Goal: Information Seeking & Learning: Compare options

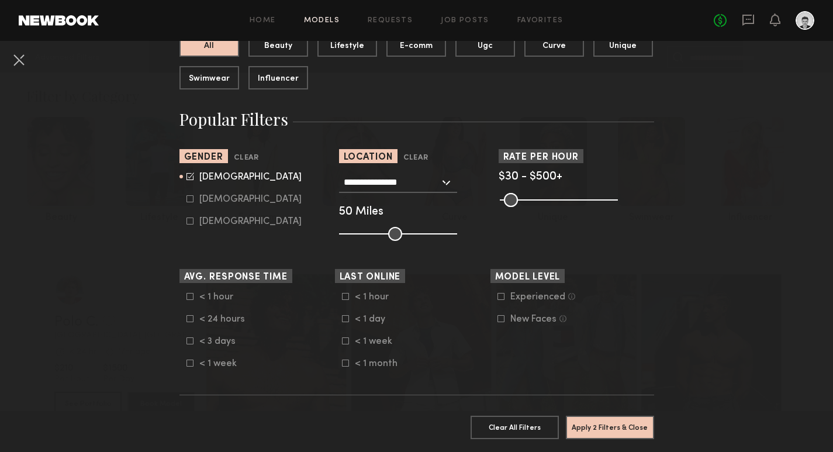
scroll to position [141, 0]
drag, startPoint x: 400, startPoint y: 232, endPoint x: 425, endPoint y: 233, distance: 24.6
type input "**"
click at [425, 233] on input "range" at bounding box center [398, 234] width 118 height 14
click at [632, 425] on button "Apply 2 Filters & Close" at bounding box center [610, 426] width 88 height 23
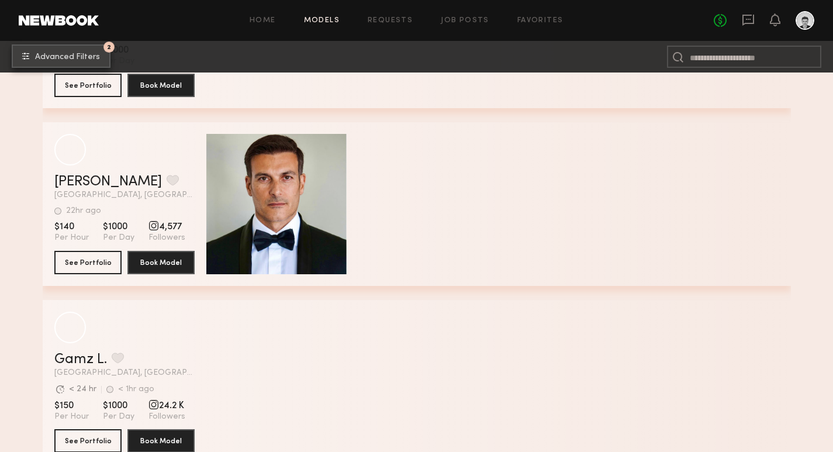
scroll to position [1926, 0]
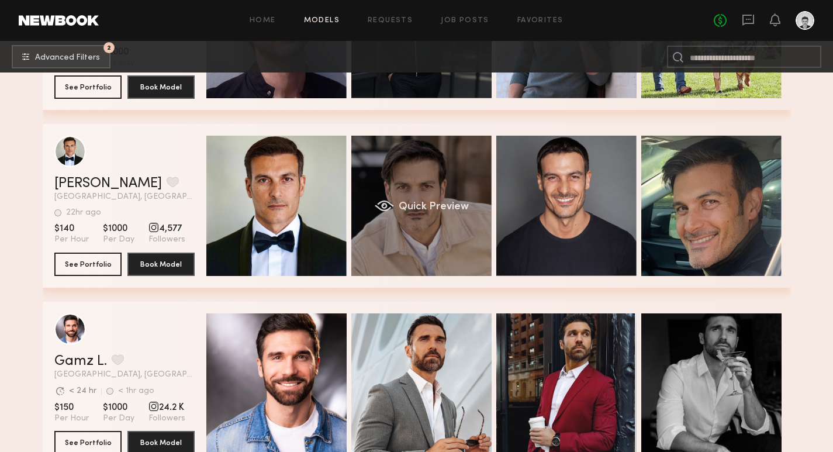
click at [454, 254] on div "Quick Preview" at bounding box center [421, 206] width 140 height 140
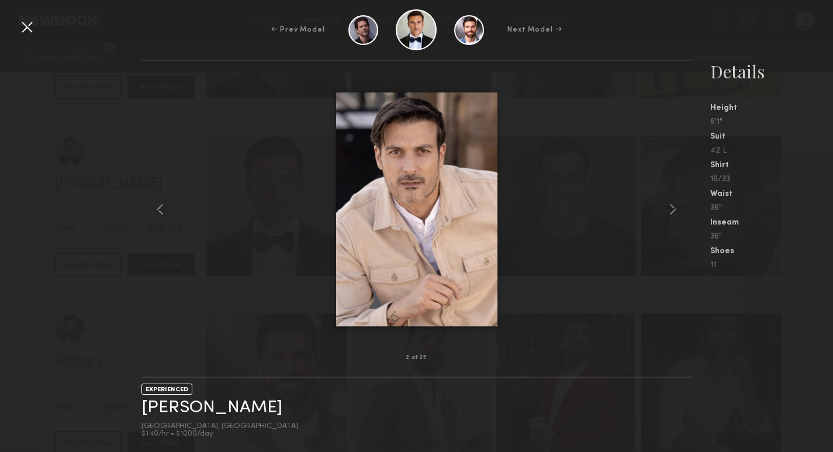
click at [28, 37] on div "← Prev Model Next Model →" at bounding box center [416, 29] width 833 height 41
click at [23, 24] on div at bounding box center [27, 27] width 19 height 19
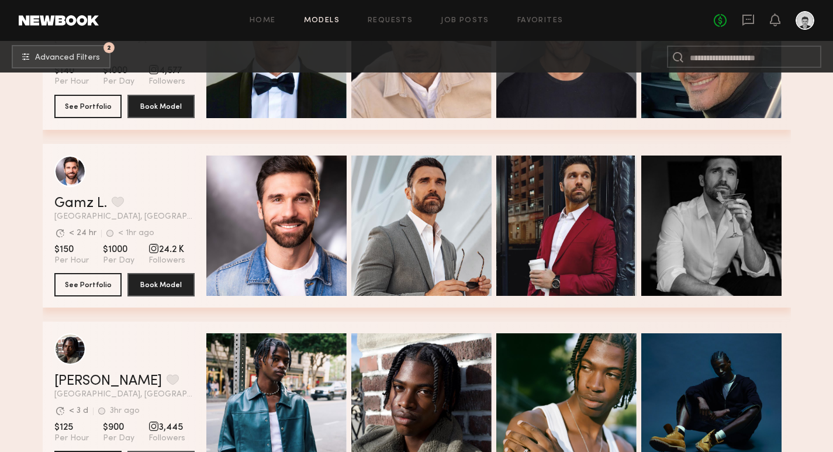
scroll to position [2254, 0]
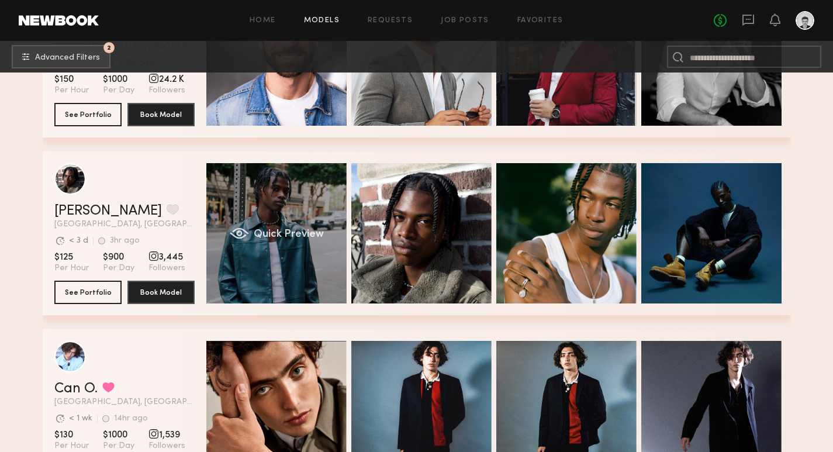
click at [286, 233] on span "Quick Preview" at bounding box center [288, 234] width 70 height 11
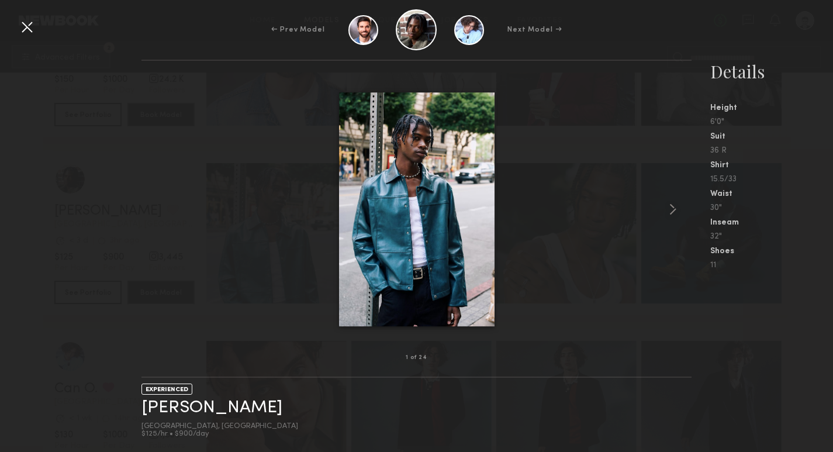
click at [28, 25] on div at bounding box center [27, 27] width 19 height 19
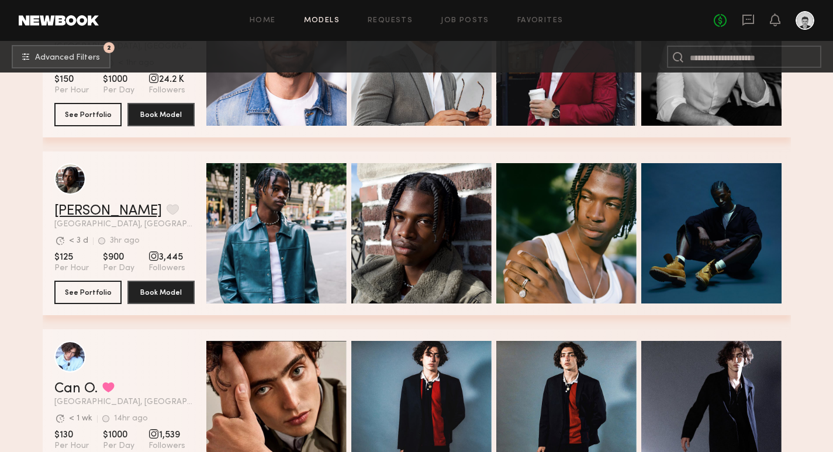
click at [73, 211] on link "Tyler R." at bounding box center [108, 211] width 108 height 14
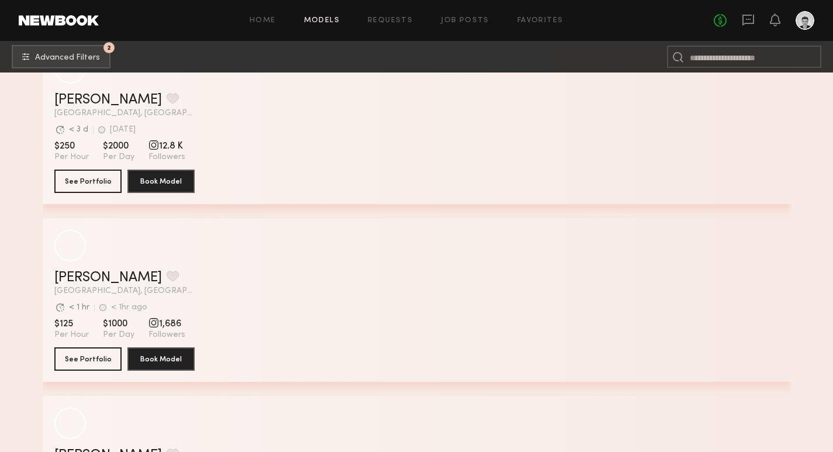
scroll to position [6001, 0]
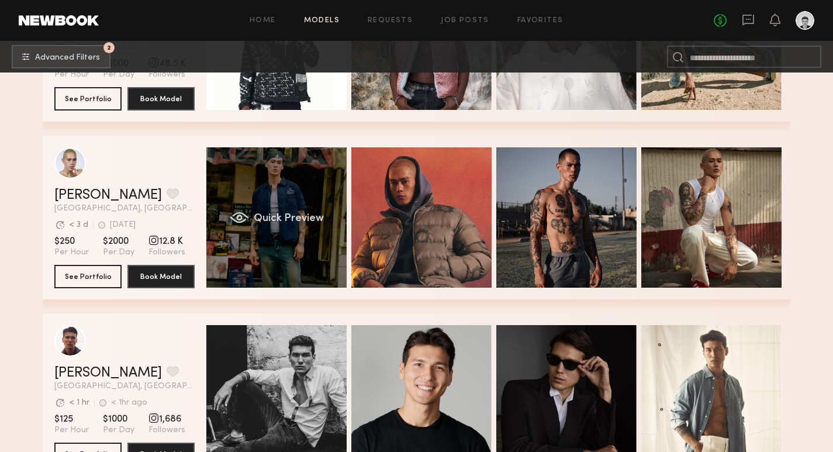
click at [289, 186] on div "Quick Preview" at bounding box center [276, 217] width 140 height 140
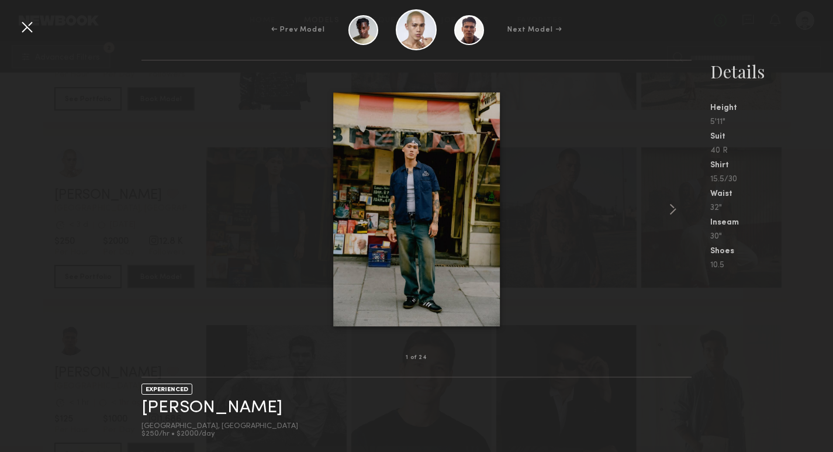
click at [30, 24] on div at bounding box center [27, 27] width 19 height 19
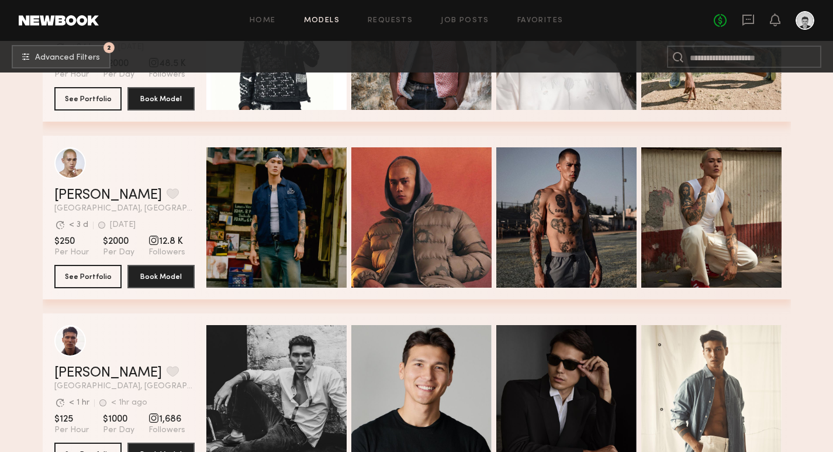
click at [141, 174] on div "grid" at bounding box center [124, 163] width 140 height 32
click at [87, 194] on link "Adrian B." at bounding box center [108, 195] width 108 height 14
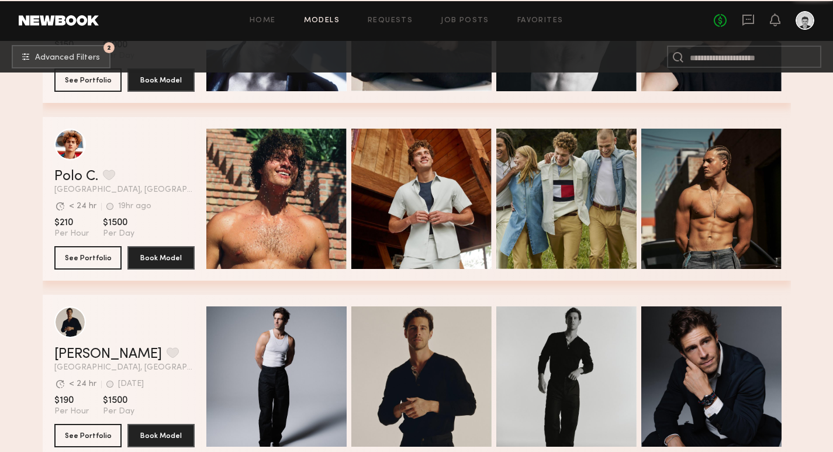
scroll to position [7847, 0]
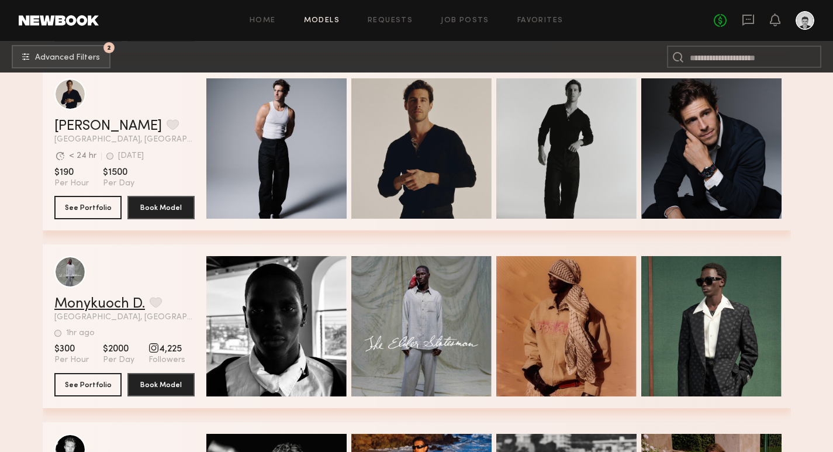
click at [113, 308] on link "Monykuoch D." at bounding box center [99, 304] width 91 height 14
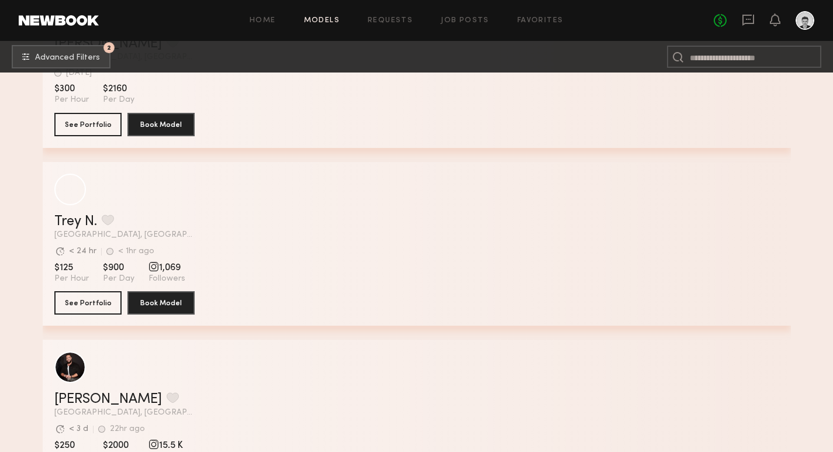
scroll to position [10935, 0]
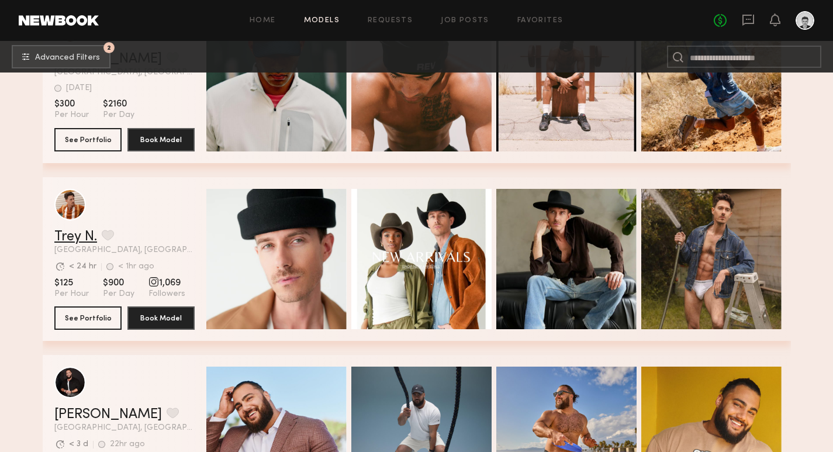
click at [69, 232] on link "Trey N." at bounding box center [75, 237] width 43 height 14
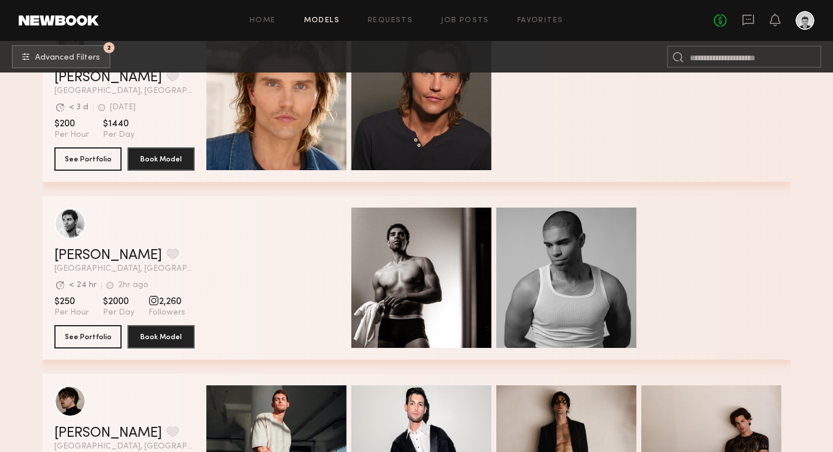
scroll to position [13236, 0]
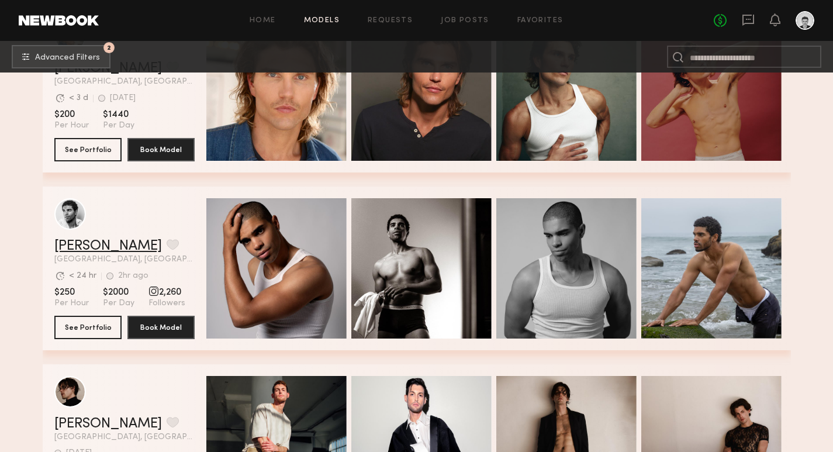
click at [88, 250] on link "Isaiah C." at bounding box center [108, 246] width 108 height 14
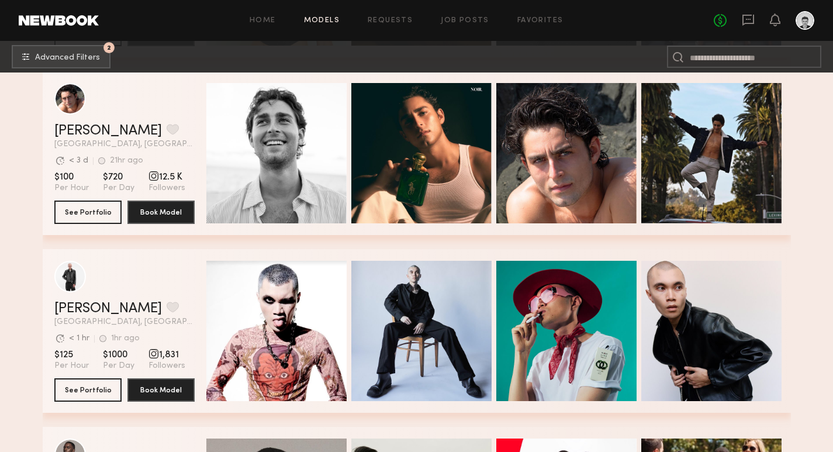
scroll to position [14063, 0]
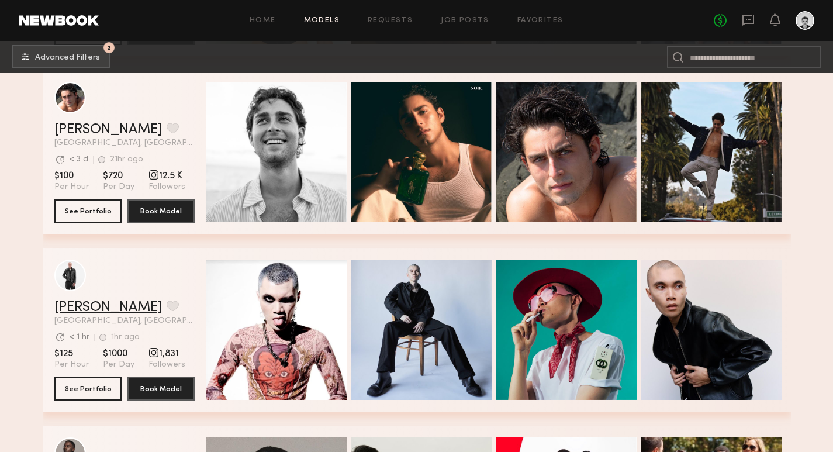
click at [92, 307] on link "[PERSON_NAME]" at bounding box center [108, 307] width 108 height 14
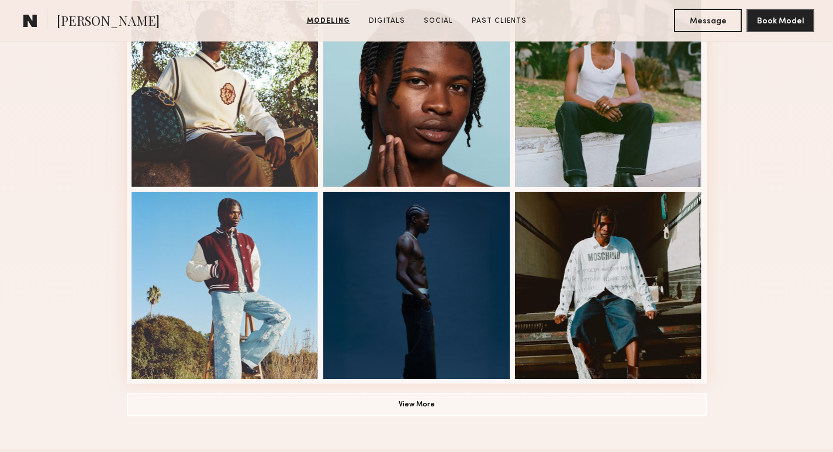
scroll to position [766, 0]
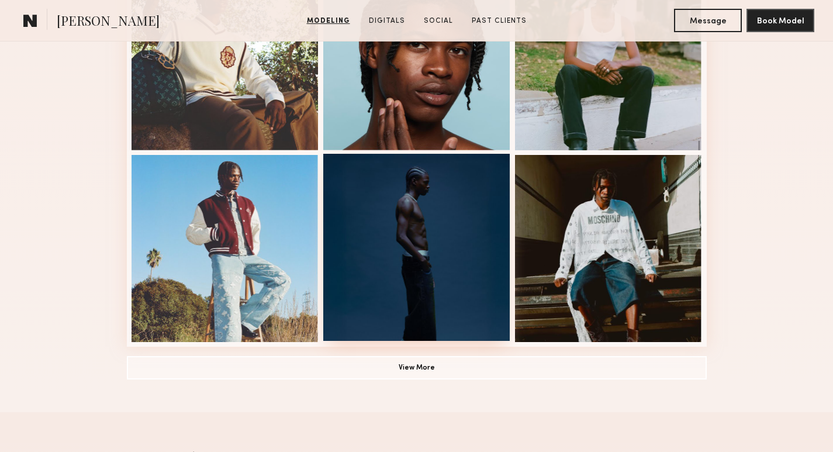
click at [444, 217] on div at bounding box center [416, 247] width 187 height 187
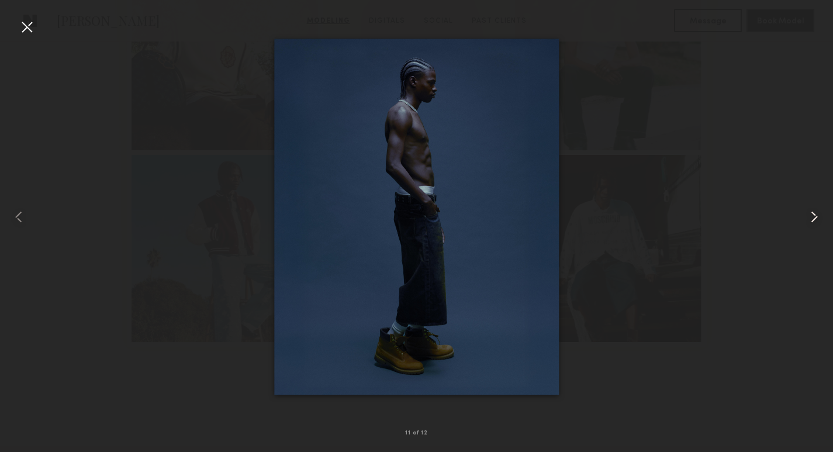
click at [809, 217] on common-icon at bounding box center [814, 217] width 19 height 19
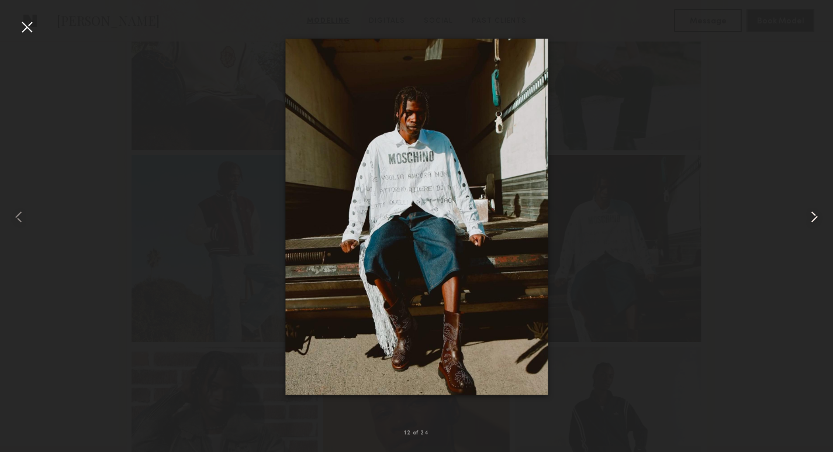
click at [809, 217] on common-icon at bounding box center [814, 217] width 19 height 19
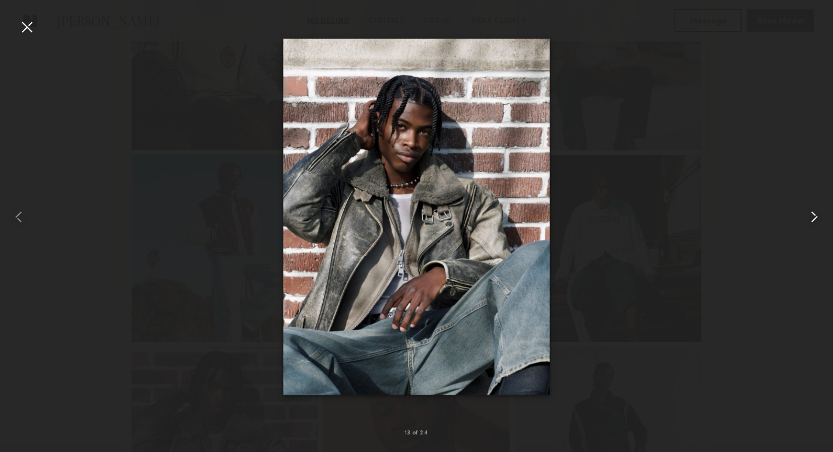
click at [809, 217] on common-icon at bounding box center [814, 217] width 19 height 19
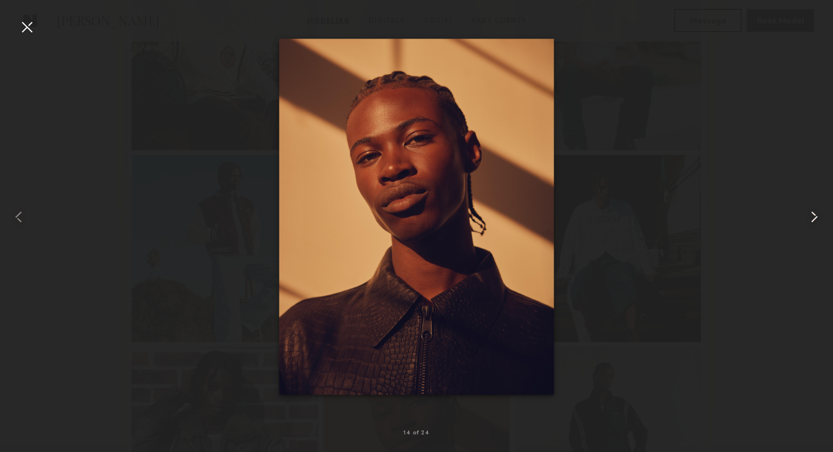
click at [809, 217] on common-icon at bounding box center [814, 217] width 19 height 19
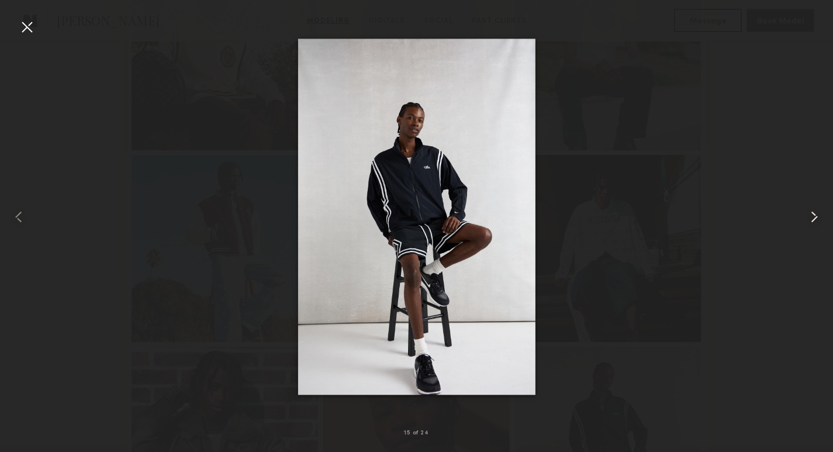
click at [809, 217] on common-icon at bounding box center [814, 217] width 19 height 19
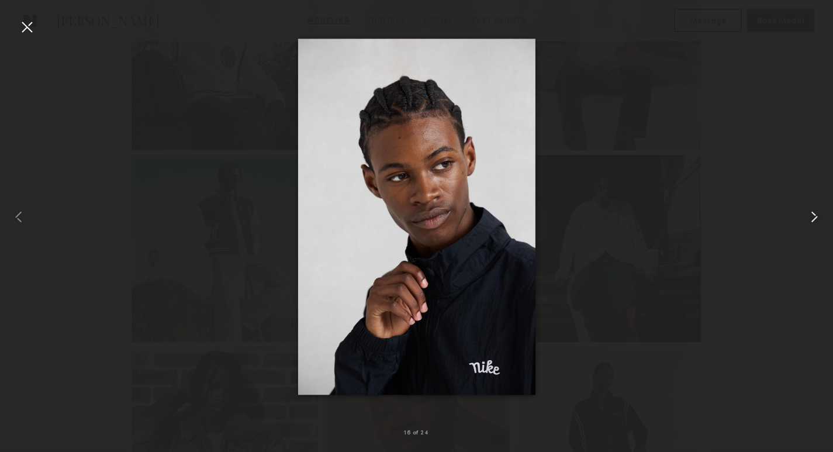
click at [809, 217] on common-icon at bounding box center [814, 217] width 19 height 19
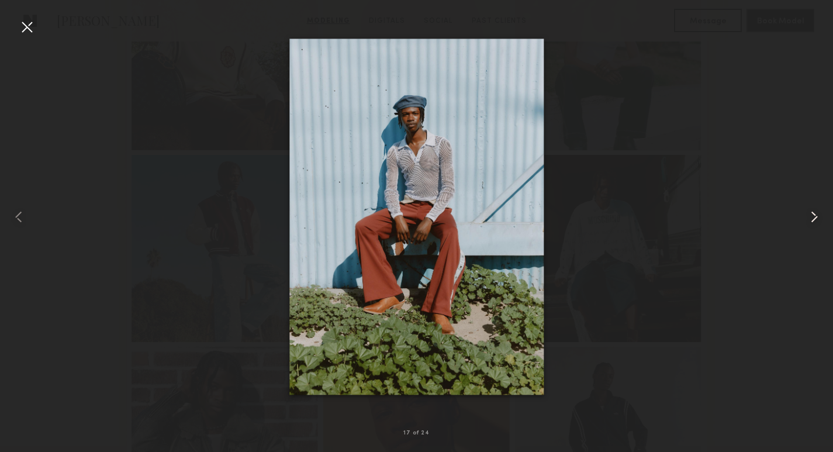
click at [809, 217] on common-icon at bounding box center [814, 217] width 19 height 19
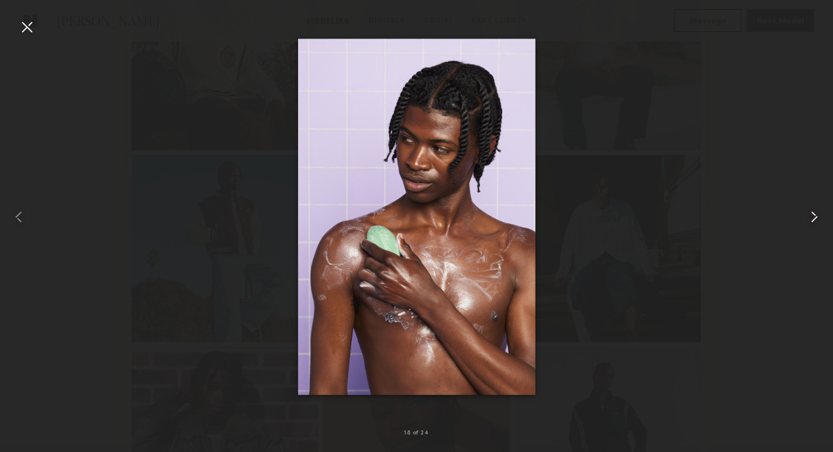
click at [809, 217] on common-icon at bounding box center [814, 217] width 19 height 19
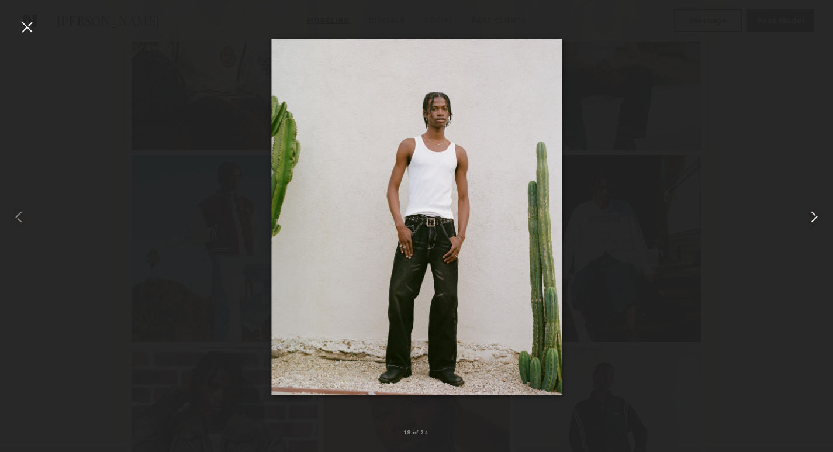
click at [809, 217] on common-icon at bounding box center [814, 217] width 19 height 19
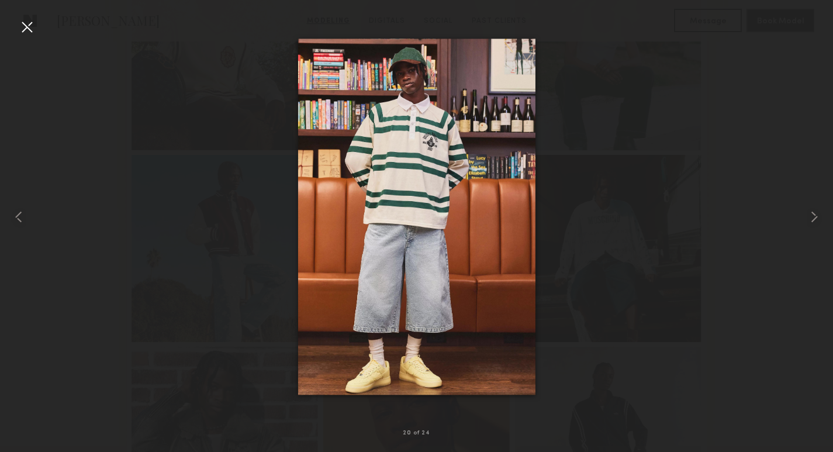
click at [25, 29] on div at bounding box center [27, 27] width 19 height 19
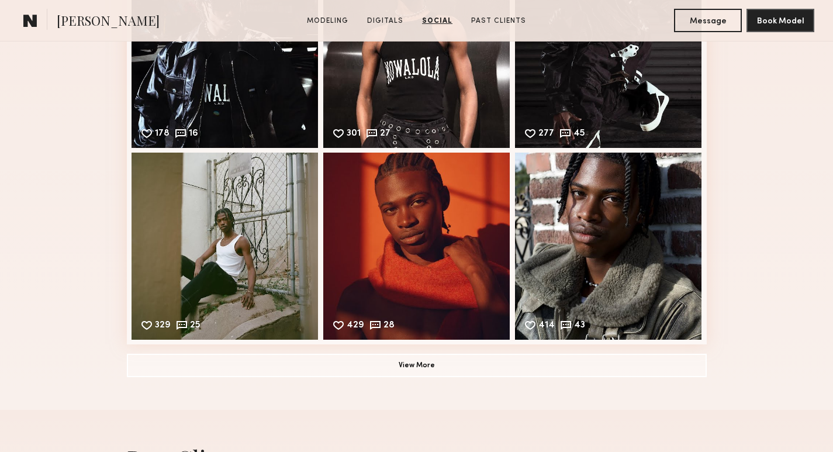
scroll to position [2532, 0]
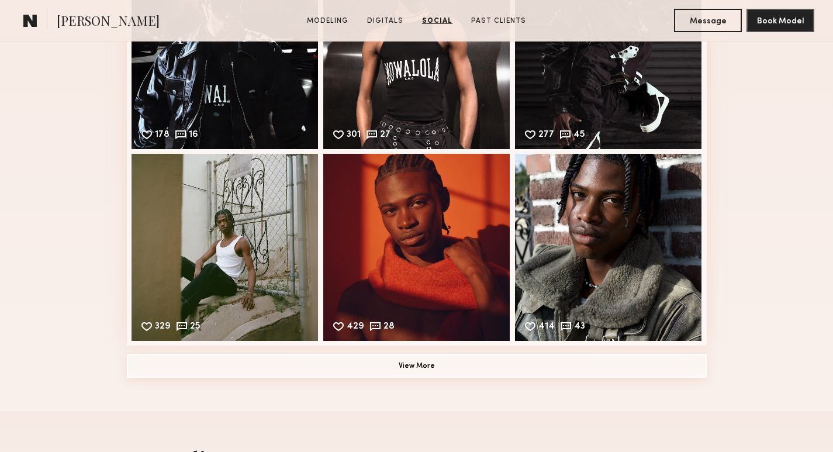
click at [455, 371] on button "View More" at bounding box center [417, 365] width 580 height 23
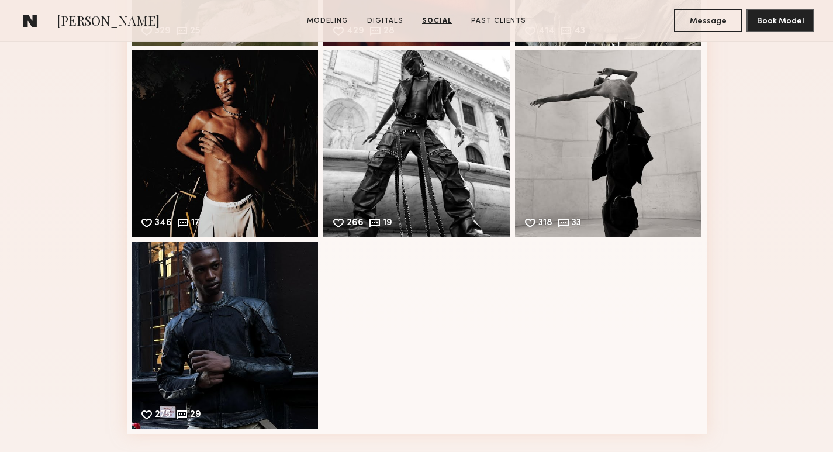
scroll to position [2809, 0]
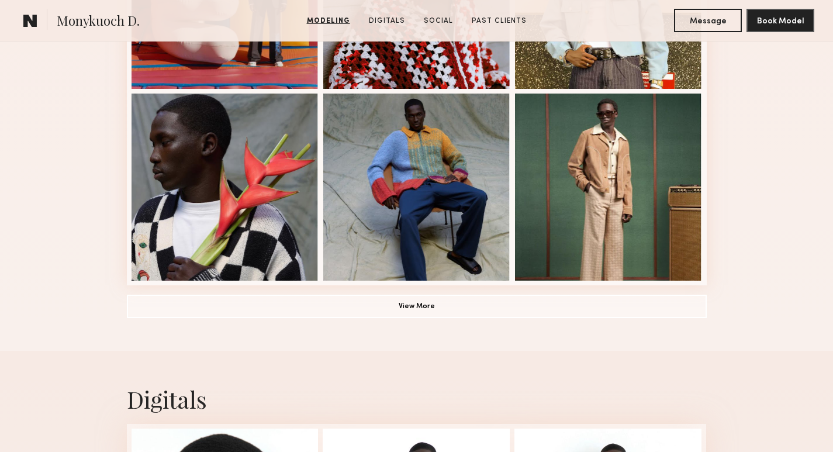
scroll to position [829, 0]
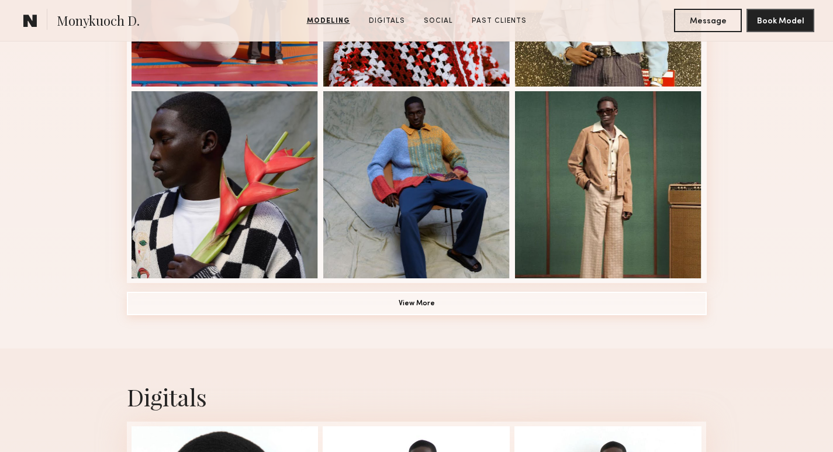
click at [438, 306] on button "View More" at bounding box center [417, 303] width 580 height 23
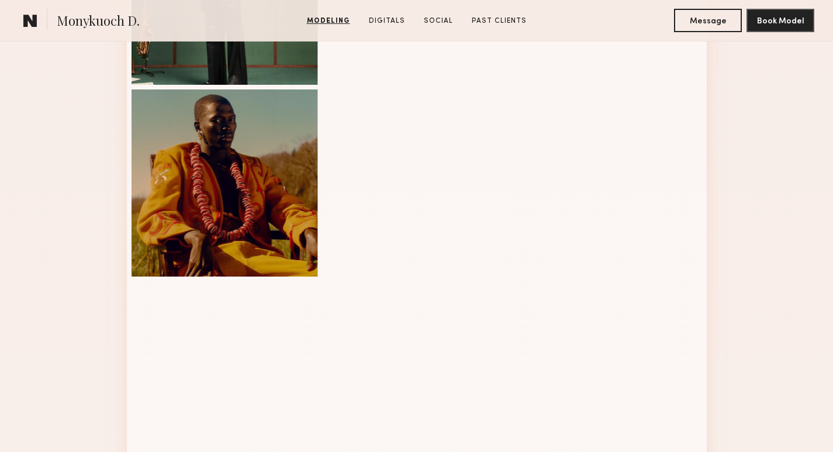
scroll to position [1216, 0]
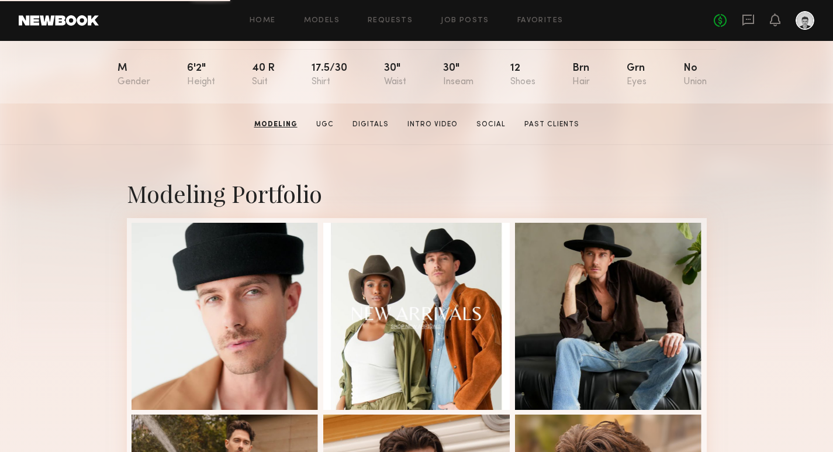
scroll to position [123, 0]
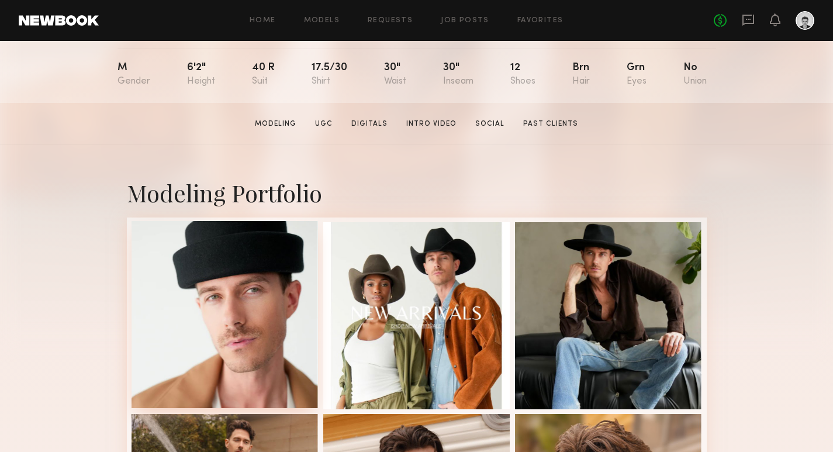
click at [222, 275] on div at bounding box center [225, 314] width 187 height 187
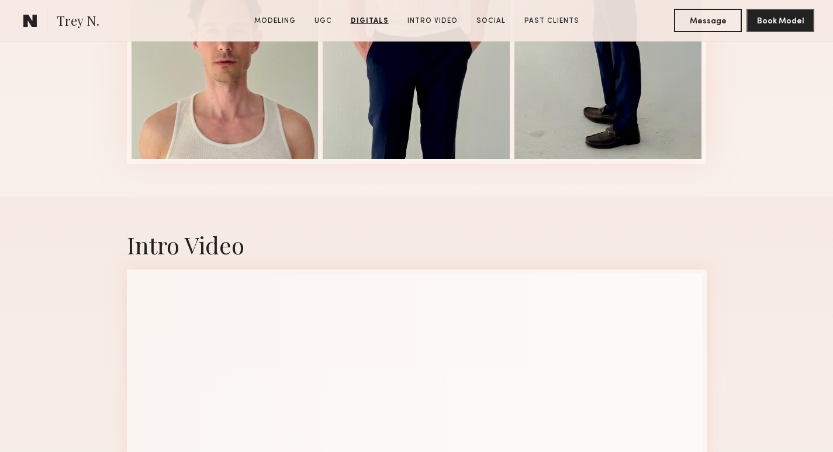
scroll to position [1828, 0]
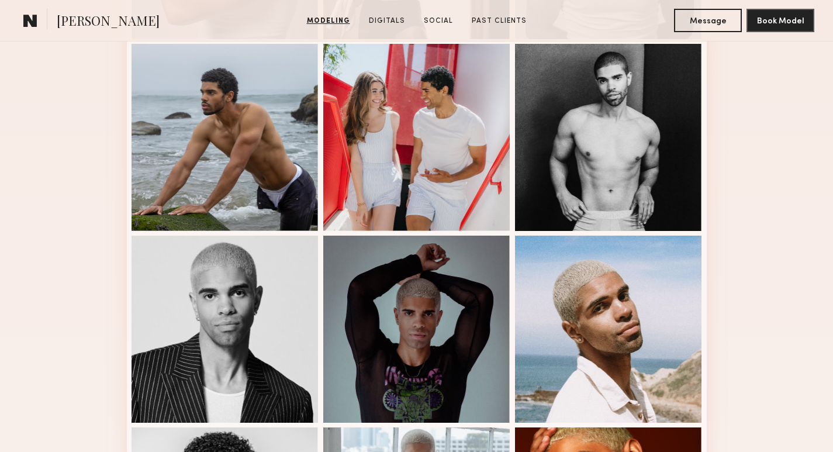
scroll to position [495, 0]
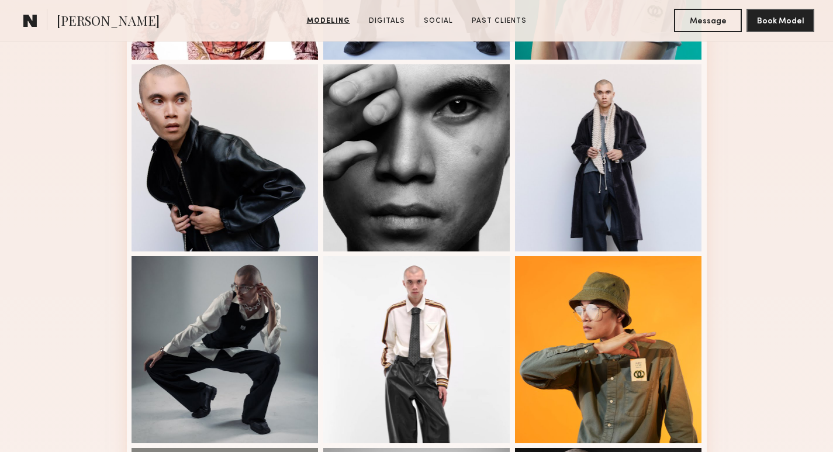
scroll to position [469, 0]
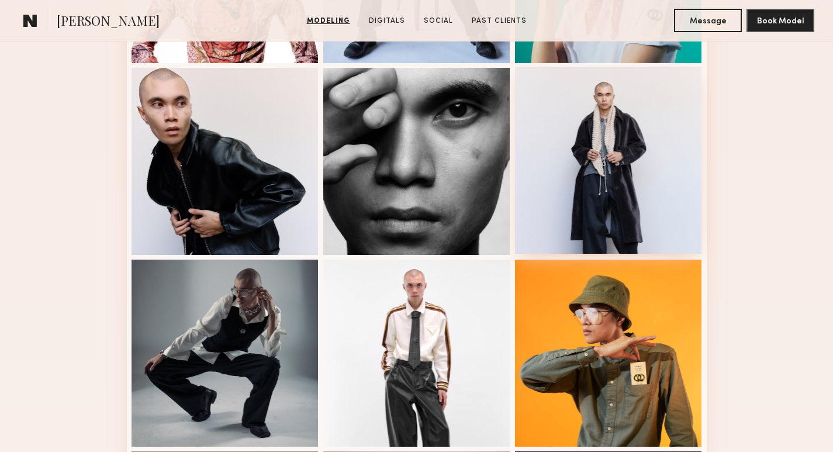
click at [617, 113] on div at bounding box center [608, 160] width 187 height 187
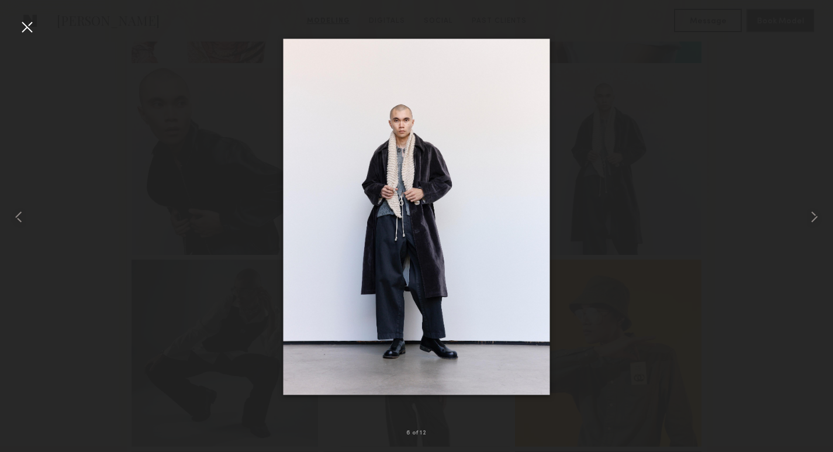
click at [616, 196] on div at bounding box center [416, 217] width 833 height 396
click at [24, 26] on div at bounding box center [27, 27] width 19 height 19
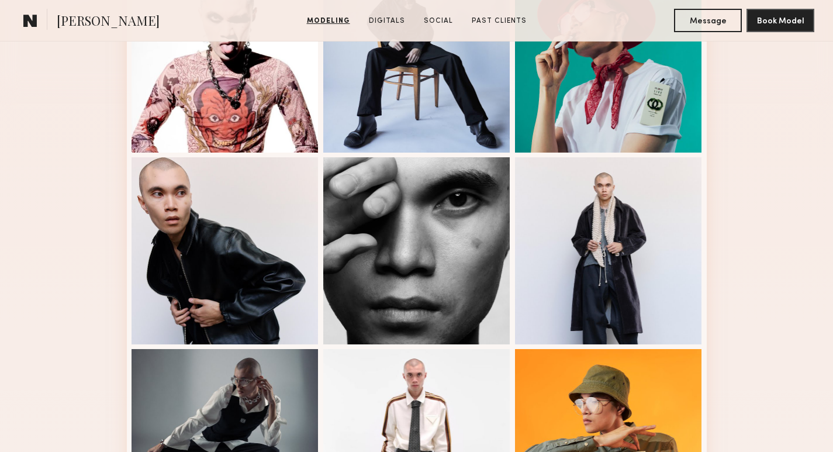
scroll to position [381, 0]
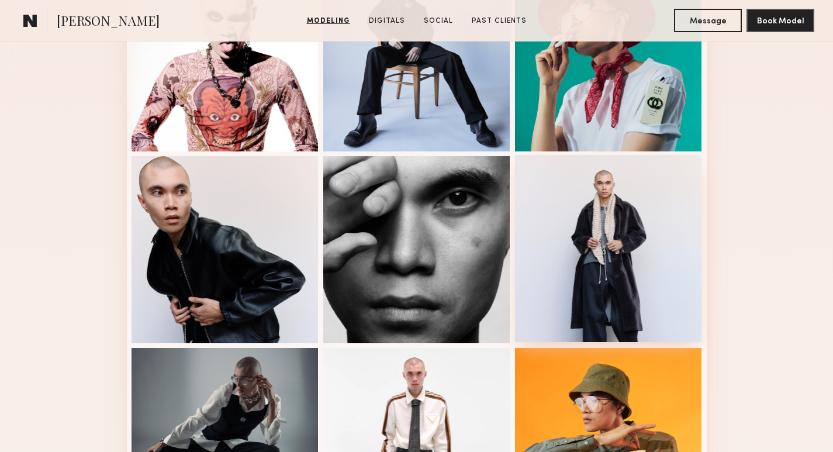
click at [593, 267] on div at bounding box center [608, 248] width 187 height 187
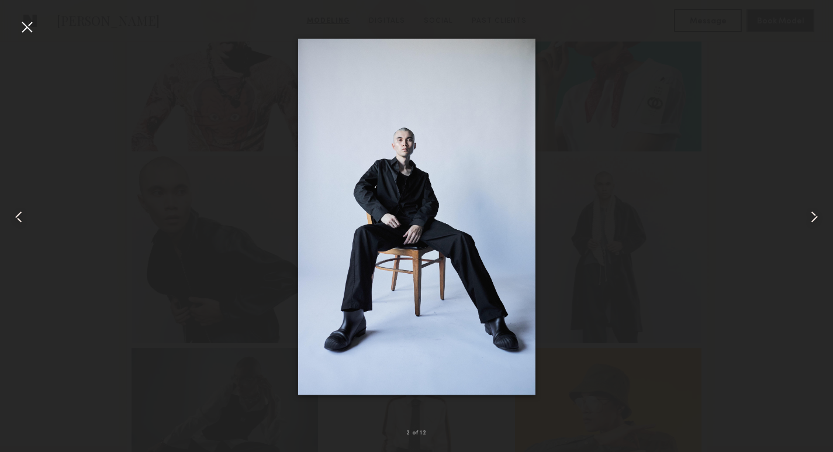
click at [30, 27] on div at bounding box center [27, 27] width 19 height 19
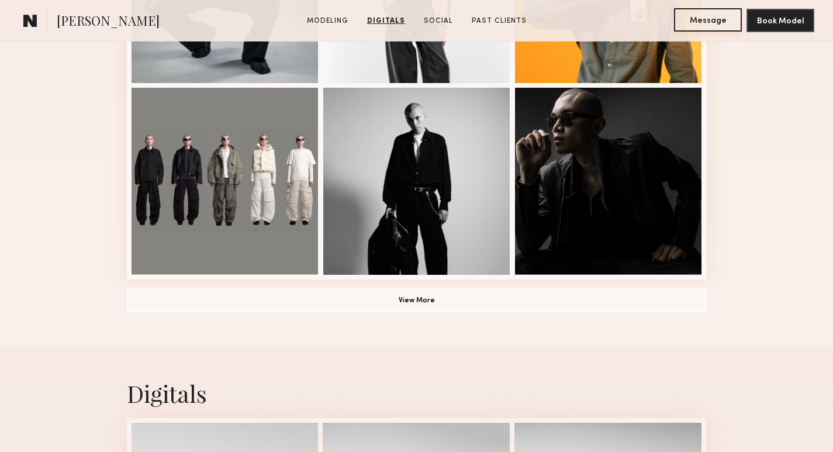
scroll to position [749, 0]
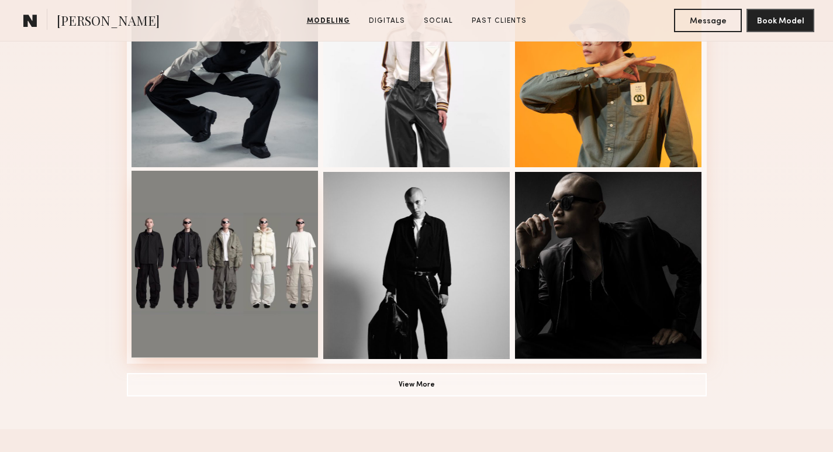
click at [299, 238] on div at bounding box center [225, 264] width 187 height 187
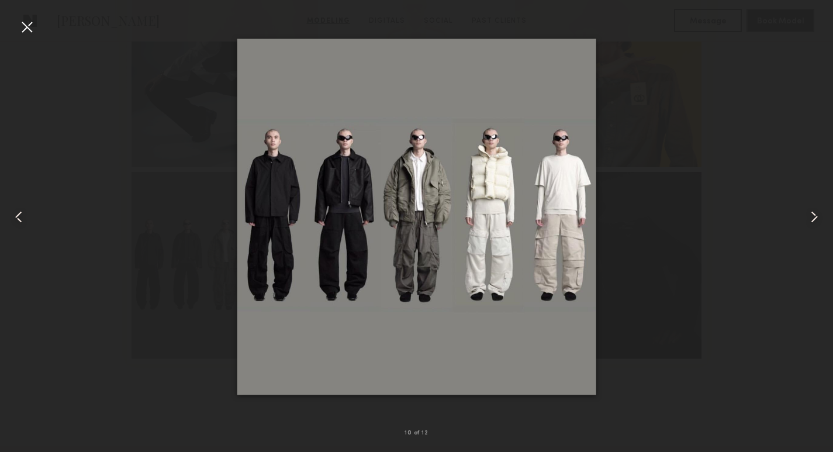
click at [191, 143] on div at bounding box center [416, 217] width 833 height 396
click at [25, 31] on div at bounding box center [27, 27] width 19 height 19
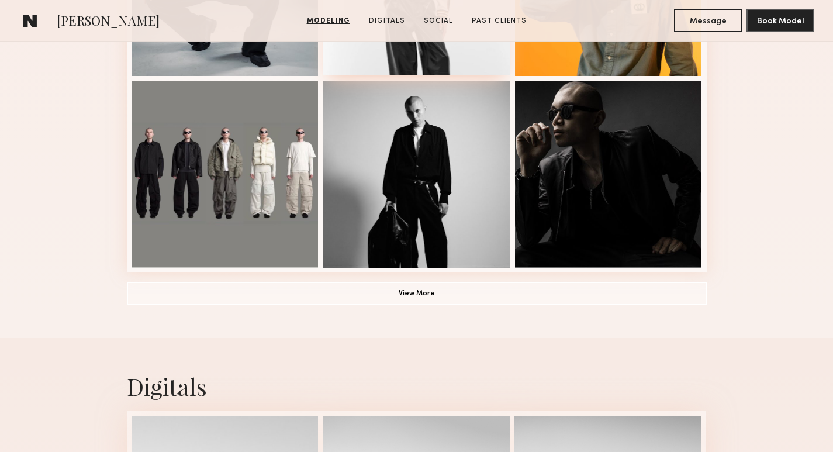
scroll to position [887, 0]
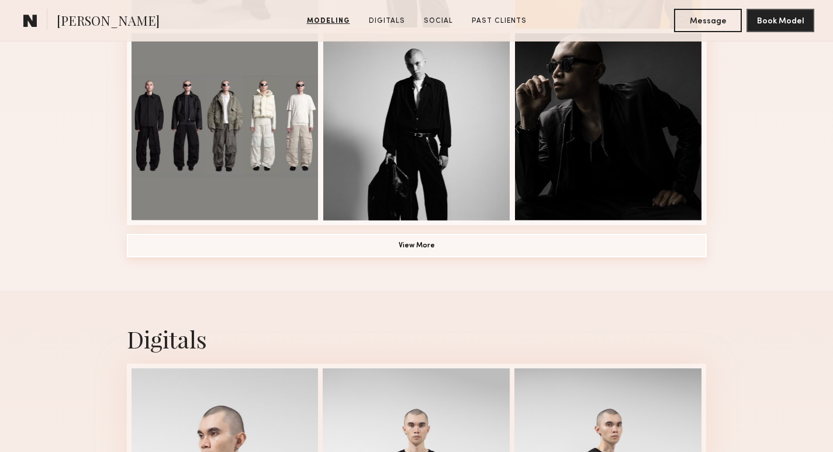
click at [509, 243] on button "View More" at bounding box center [417, 245] width 580 height 23
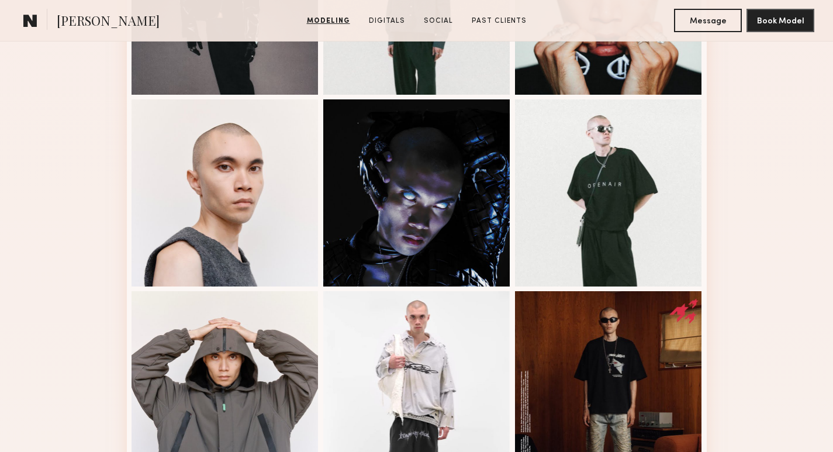
scroll to position [1371, 0]
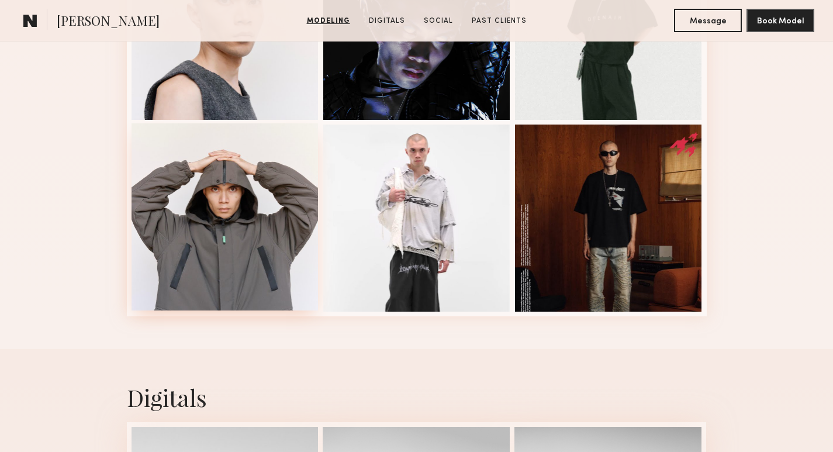
click at [233, 212] on div at bounding box center [225, 216] width 187 height 187
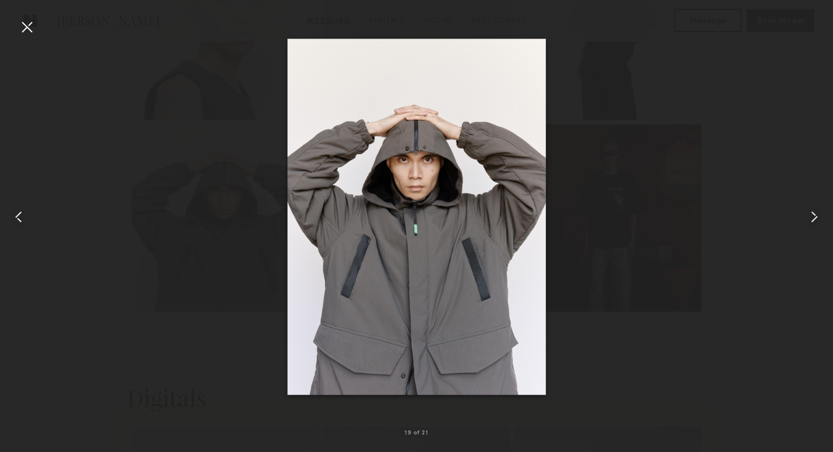
click at [683, 202] on div at bounding box center [416, 217] width 833 height 396
click at [683, 201] on div at bounding box center [416, 217] width 833 height 396
click at [26, 23] on div at bounding box center [27, 27] width 19 height 19
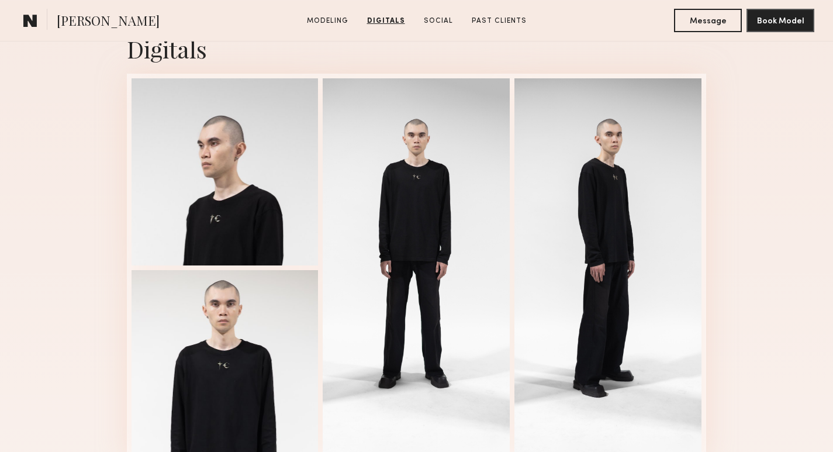
scroll to position [1718, 0]
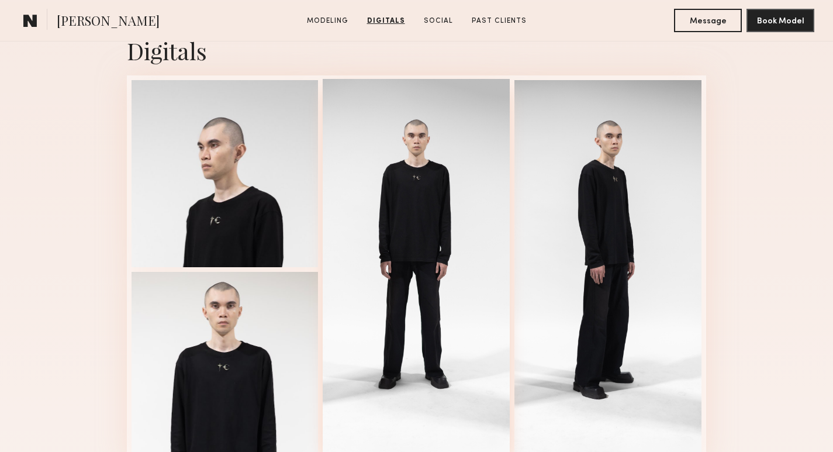
click at [442, 151] on div at bounding box center [416, 268] width 187 height 379
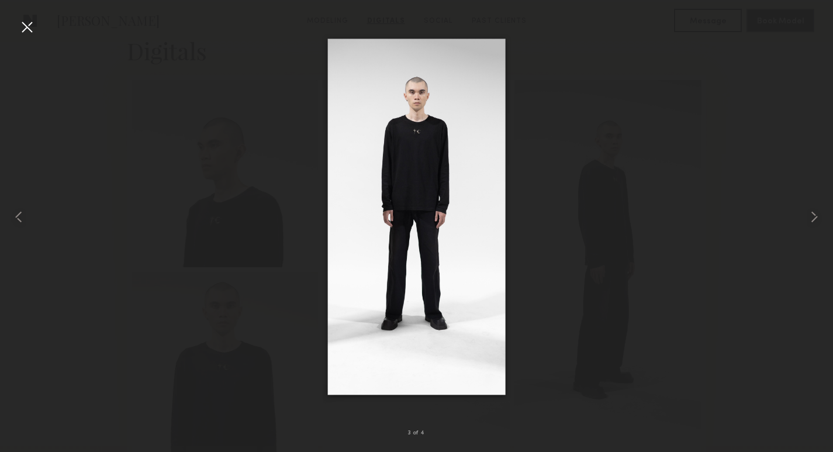
click at [626, 273] on div at bounding box center [416, 217] width 833 height 396
click at [26, 30] on div at bounding box center [27, 27] width 19 height 19
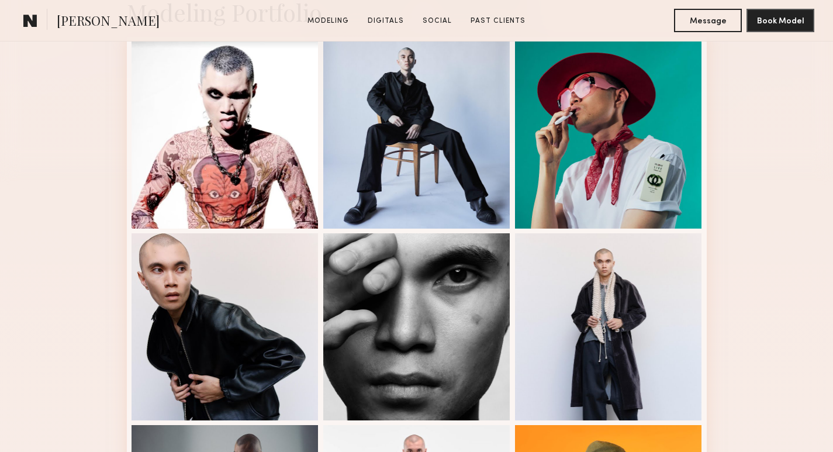
scroll to position [0, 0]
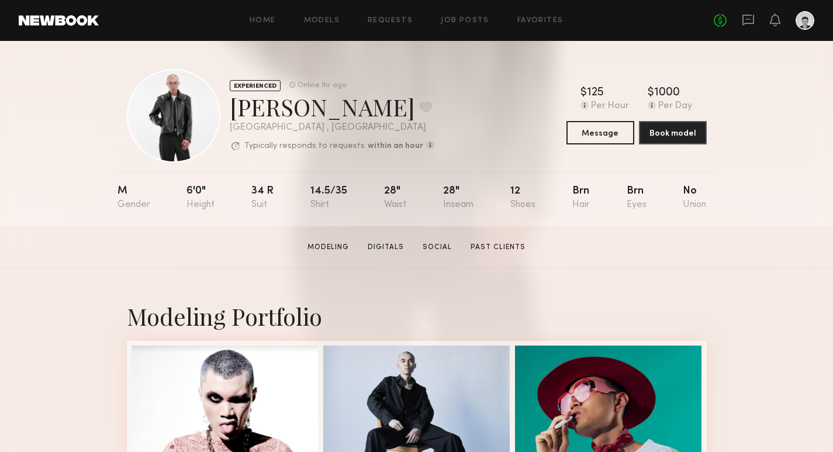
click at [440, 241] on section "Modeling Digitals Social Past Clients" at bounding box center [416, 247] width 227 height 12
click at [440, 244] on link "Social" at bounding box center [437, 247] width 39 height 11
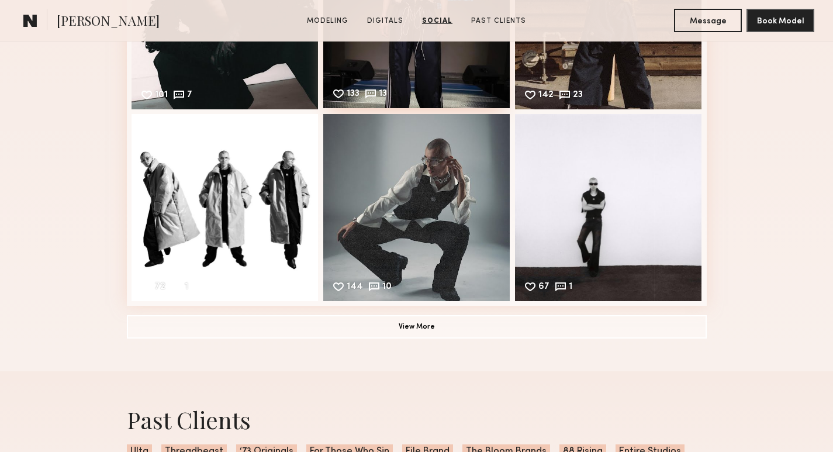
scroll to position [2384, 0]
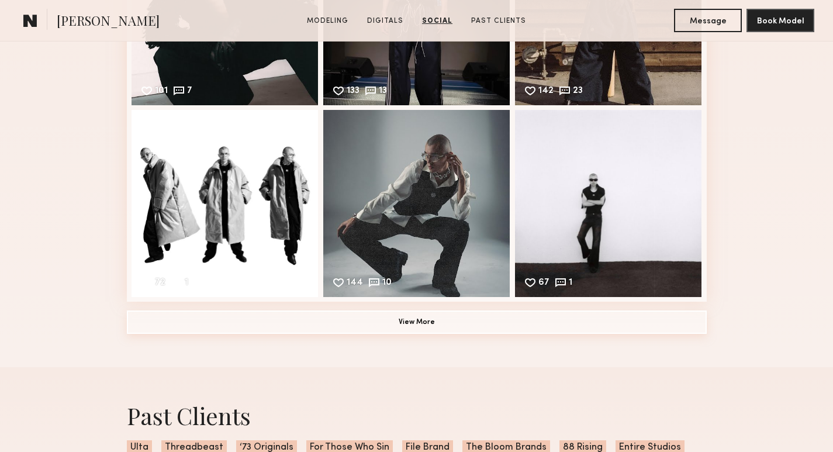
click at [420, 320] on button "View More" at bounding box center [417, 321] width 580 height 23
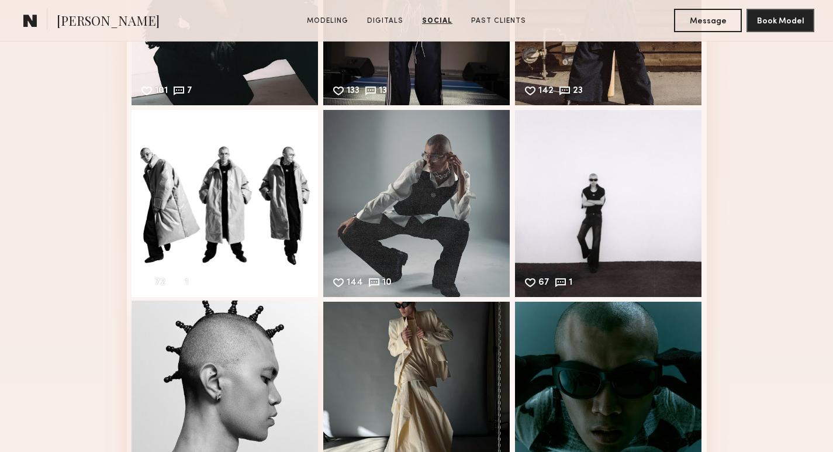
click at [205, 327] on div "171 35 Likes & comments displayed to show model’s engagement" at bounding box center [225, 393] width 187 height 187
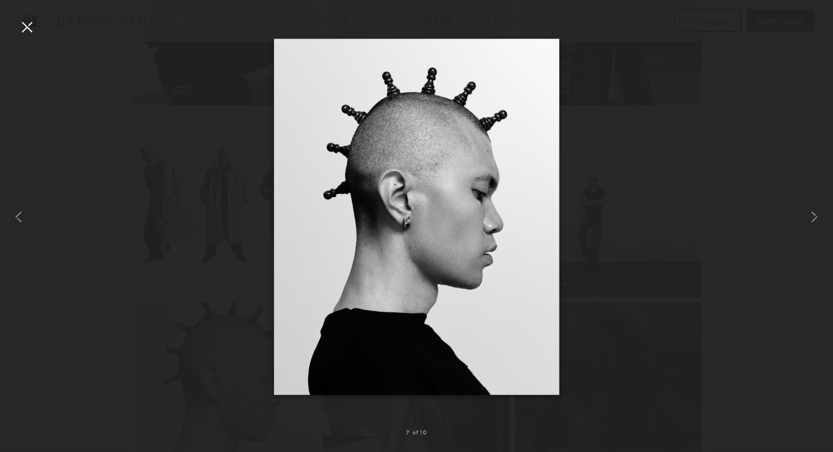
click at [435, 185] on img at bounding box center [417, 217] width 286 height 356
click at [629, 128] on div at bounding box center [416, 217] width 833 height 396
click at [137, 61] on div at bounding box center [416, 217] width 833 height 396
click at [25, 25] on div at bounding box center [27, 27] width 19 height 19
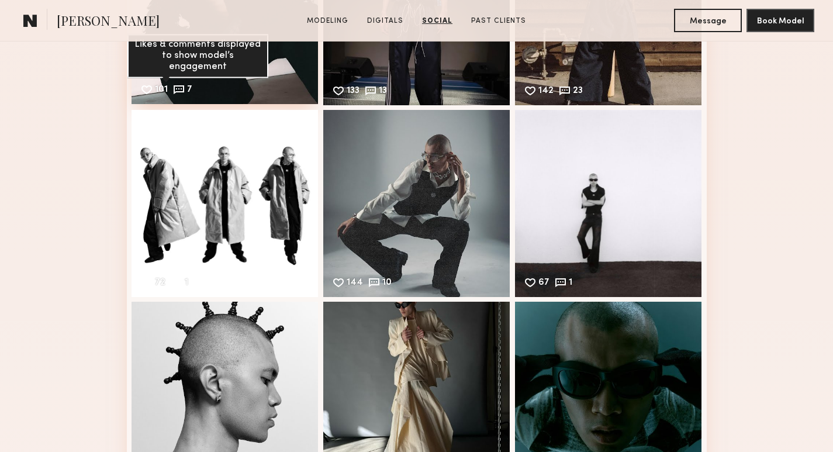
click at [182, 90] on common-icon at bounding box center [178, 89] width 13 height 13
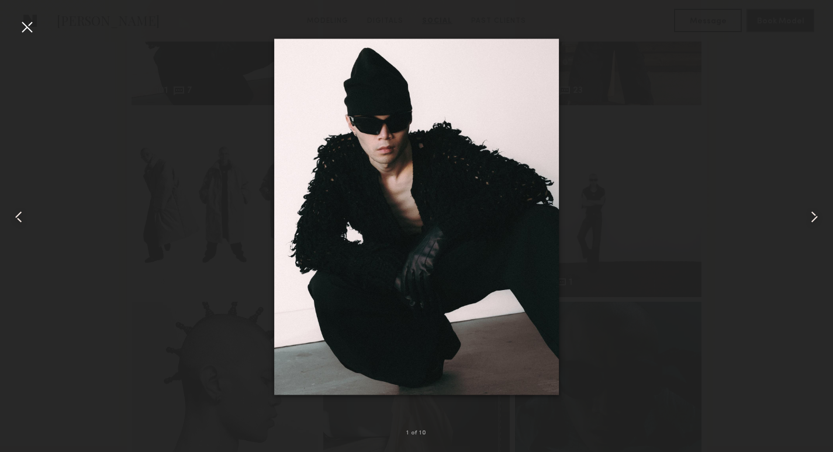
click at [27, 22] on div at bounding box center [27, 27] width 19 height 19
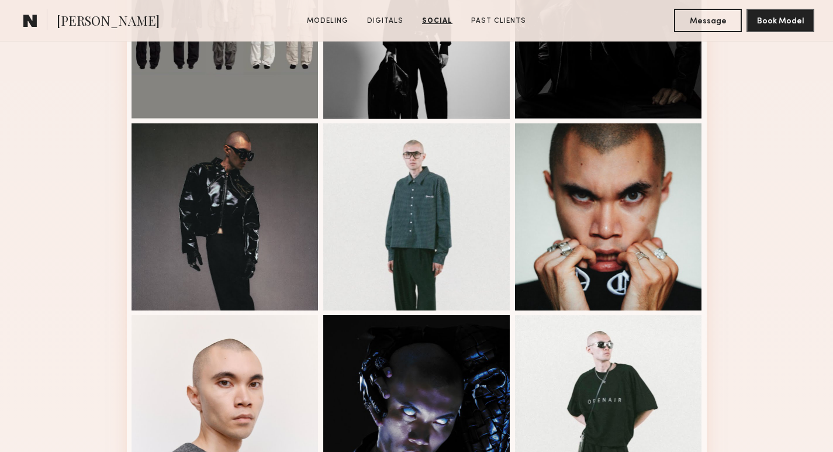
scroll to position [0, 0]
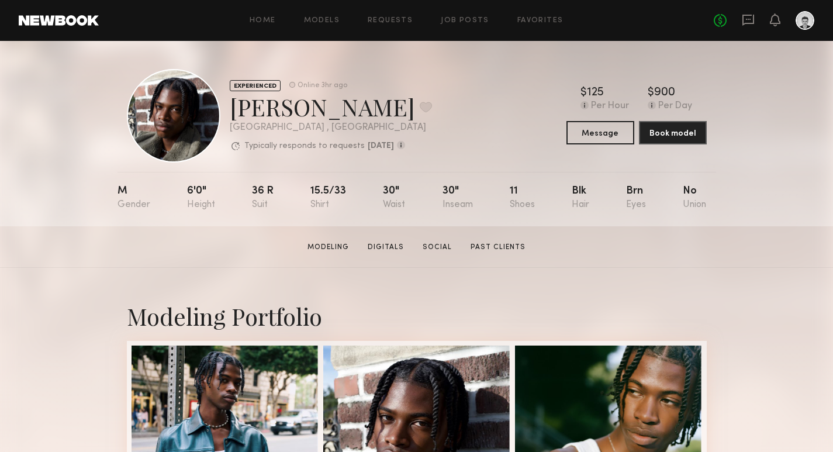
click at [103, 53] on div "EXPERIENCED Online 3hr ago [PERSON_NAME] Favorite [GEOGRAPHIC_DATA] , [GEOGRAPH…" at bounding box center [416, 133] width 833 height 185
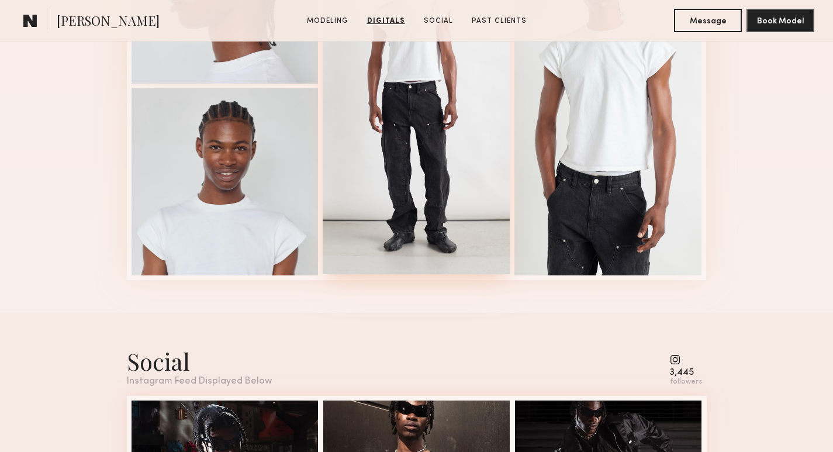
scroll to position [2094, 0]
click at [468, 175] on div at bounding box center [416, 84] width 187 height 379
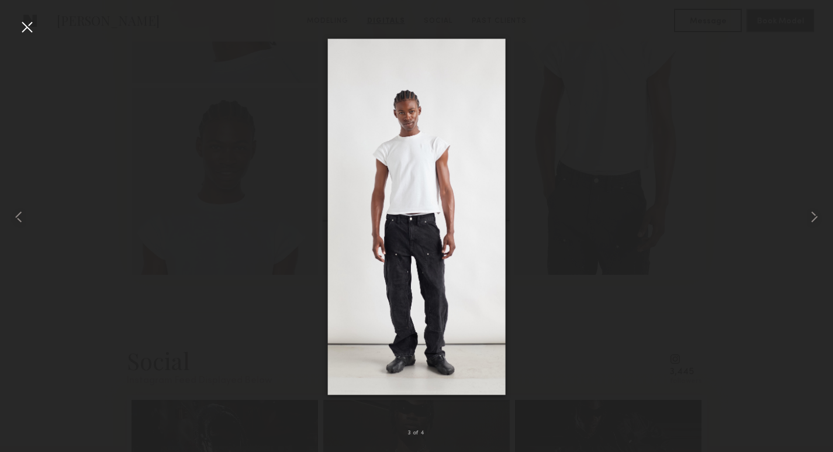
click at [277, 182] on div at bounding box center [416, 217] width 833 height 396
click at [26, 29] on div at bounding box center [27, 27] width 19 height 19
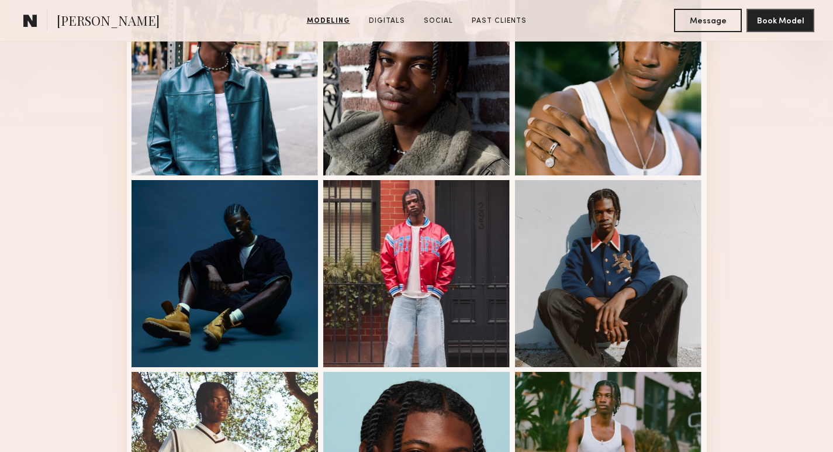
scroll to position [358, 0]
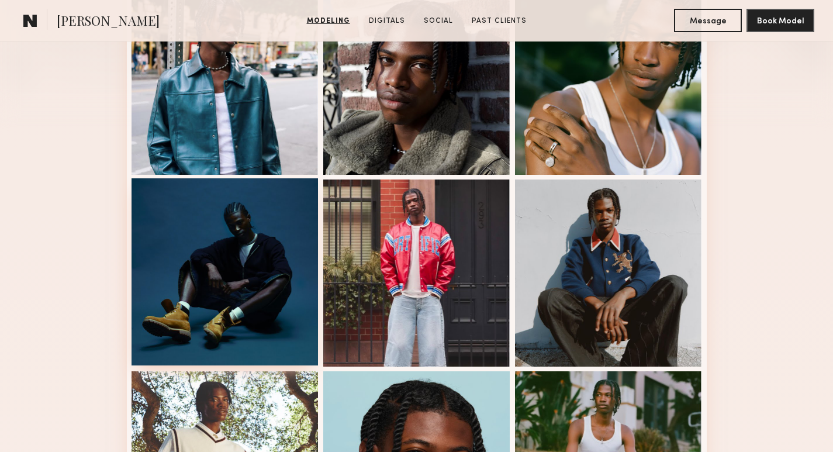
click at [253, 226] on div at bounding box center [225, 271] width 187 height 187
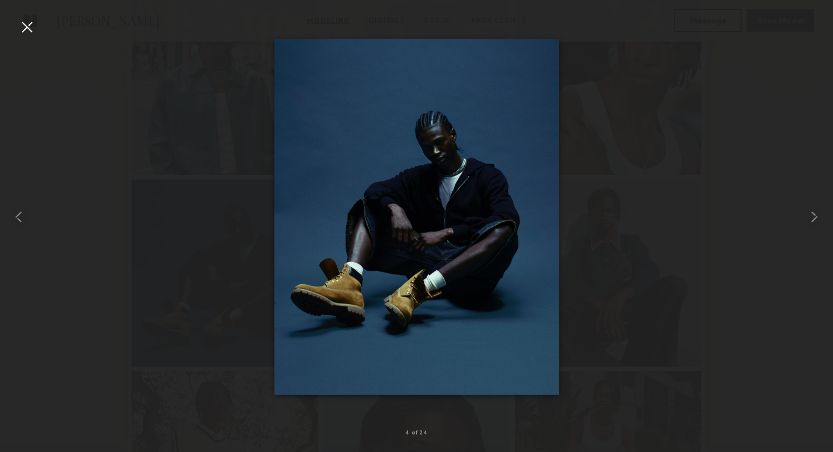
click at [678, 345] on div at bounding box center [416, 217] width 833 height 396
click at [21, 27] on div at bounding box center [27, 27] width 19 height 19
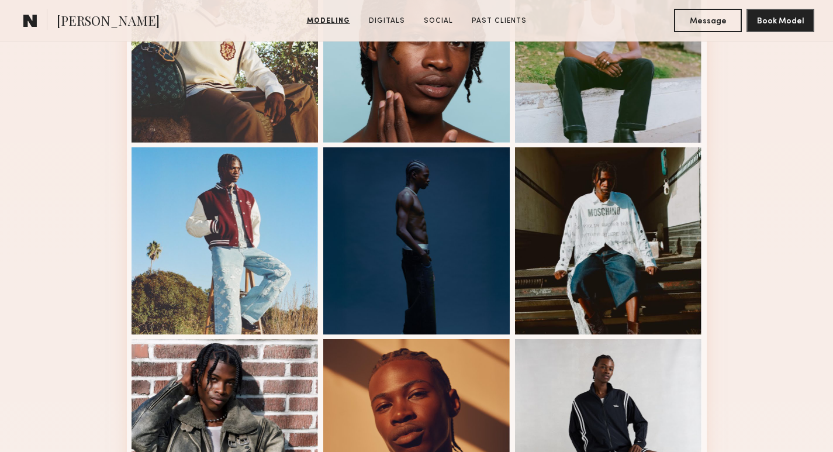
scroll to position [776, 0]
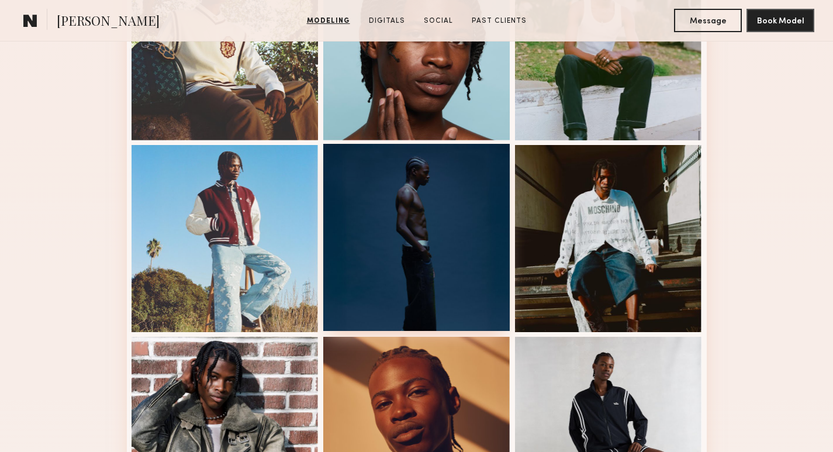
click at [436, 195] on div at bounding box center [416, 237] width 187 height 187
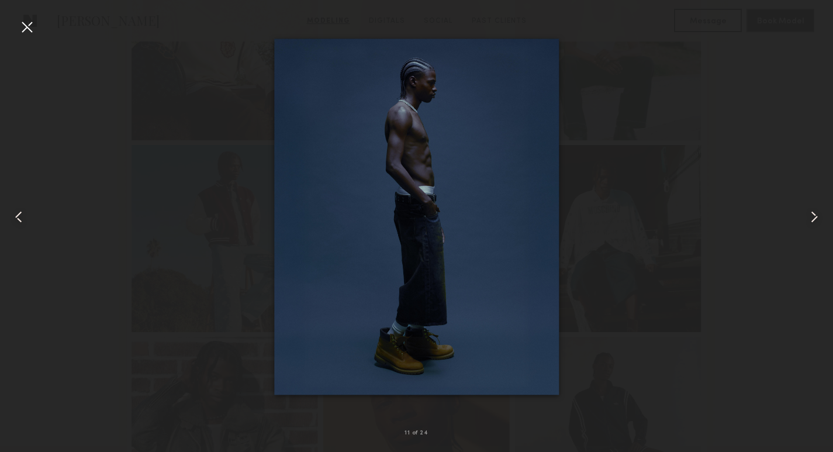
click at [634, 352] on div at bounding box center [416, 217] width 833 height 396
click at [32, 26] on div at bounding box center [27, 27] width 19 height 19
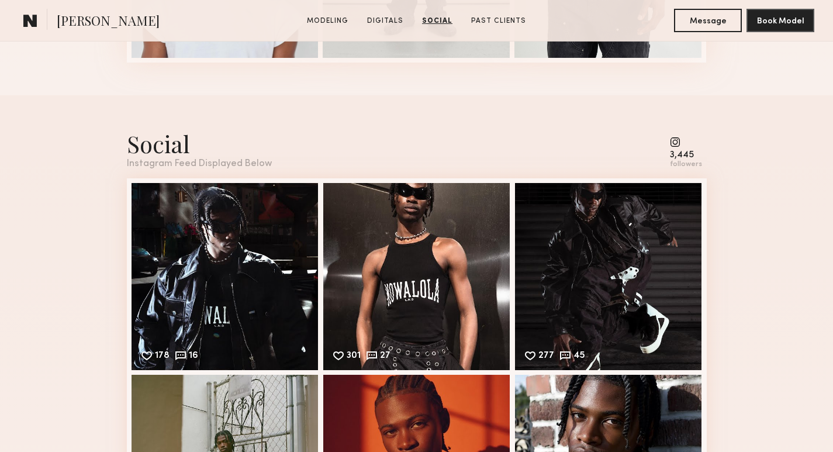
scroll to position [2311, 0]
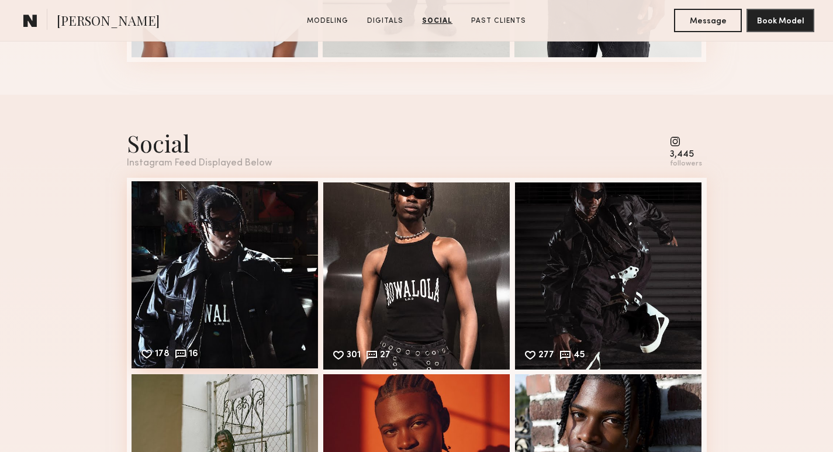
click at [227, 227] on div "178 16 Likes & comments displayed to show model’s engagement" at bounding box center [225, 274] width 187 height 187
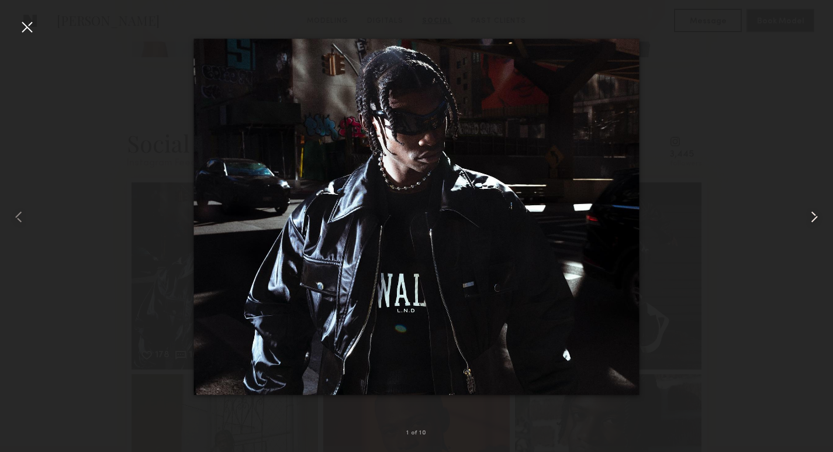
click at [814, 215] on common-icon at bounding box center [814, 217] width 19 height 19
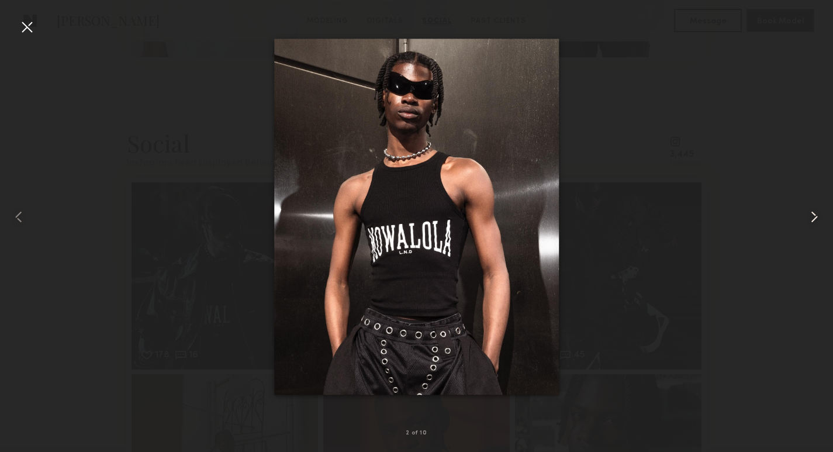
click at [812, 223] on common-icon at bounding box center [814, 217] width 19 height 19
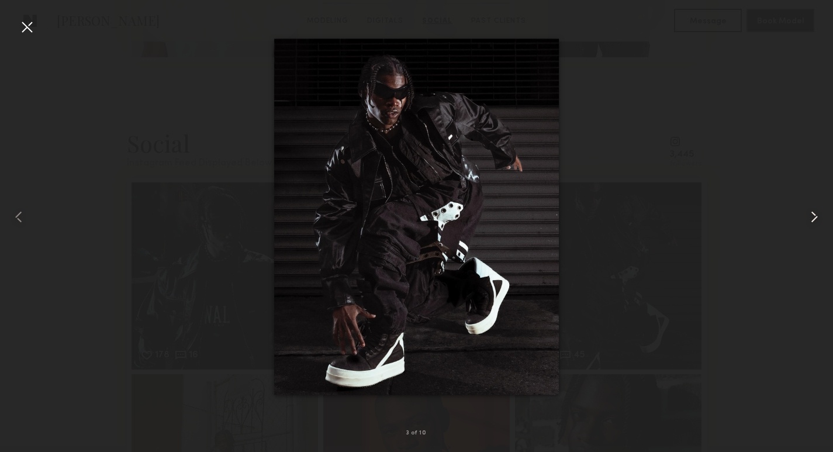
click at [812, 223] on common-icon at bounding box center [814, 217] width 19 height 19
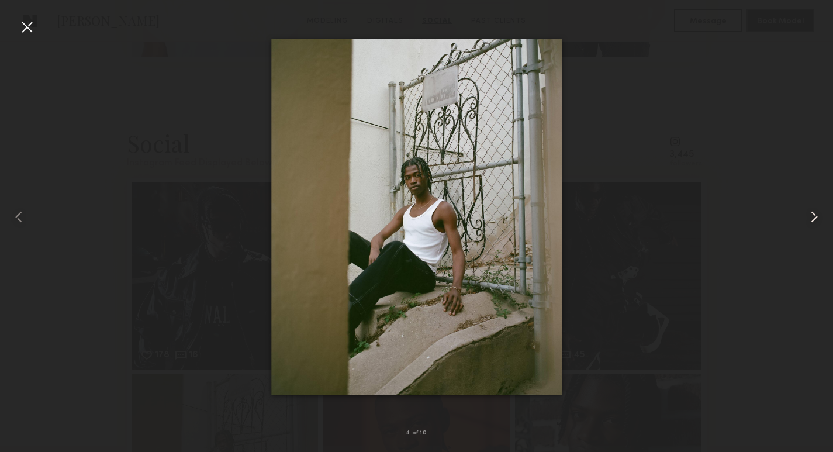
click at [812, 223] on common-icon at bounding box center [814, 217] width 19 height 19
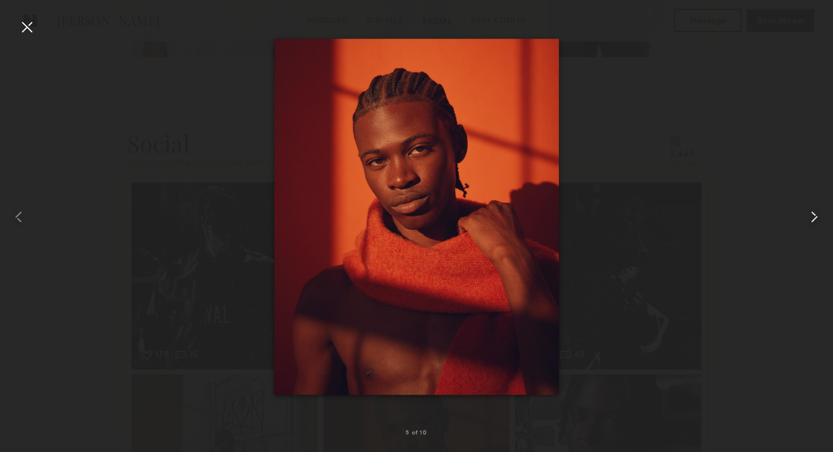
click at [812, 223] on common-icon at bounding box center [814, 217] width 19 height 19
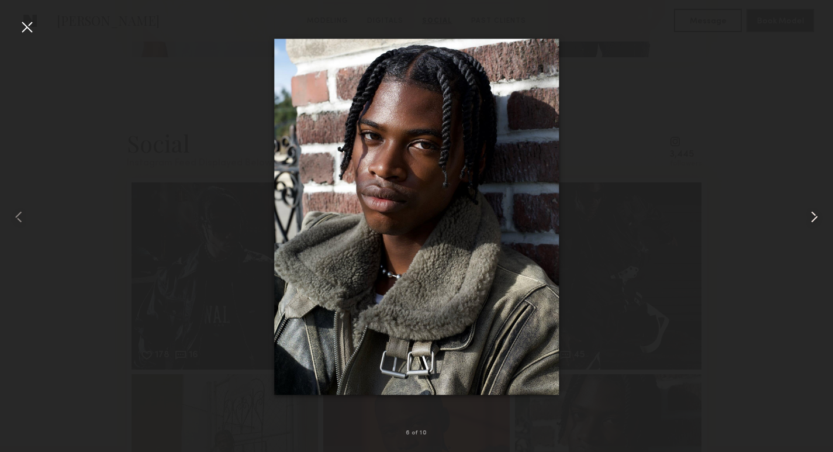
click at [812, 223] on common-icon at bounding box center [814, 217] width 19 height 19
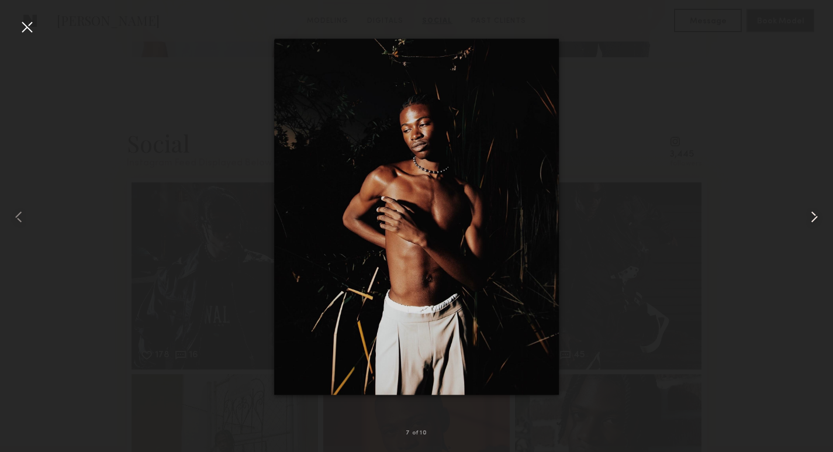
click at [812, 223] on common-icon at bounding box center [814, 217] width 19 height 19
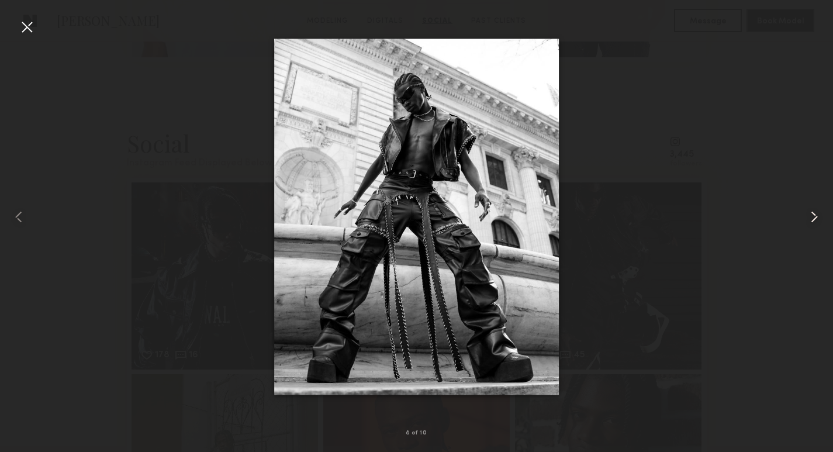
click at [812, 223] on common-icon at bounding box center [814, 217] width 19 height 19
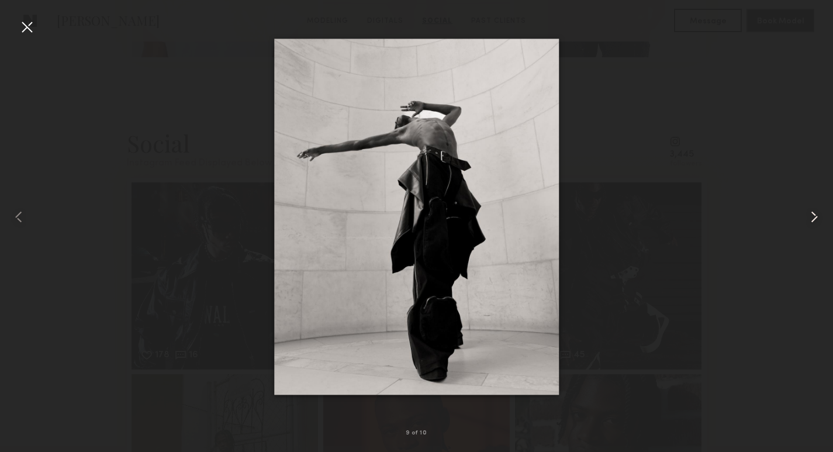
click at [812, 223] on common-icon at bounding box center [814, 217] width 19 height 19
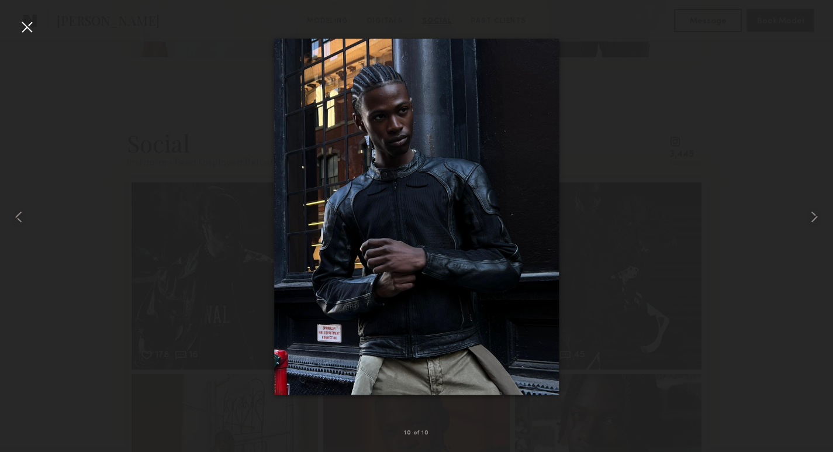
click at [687, 324] on div at bounding box center [416, 217] width 833 height 396
click at [32, 23] on div at bounding box center [27, 27] width 19 height 19
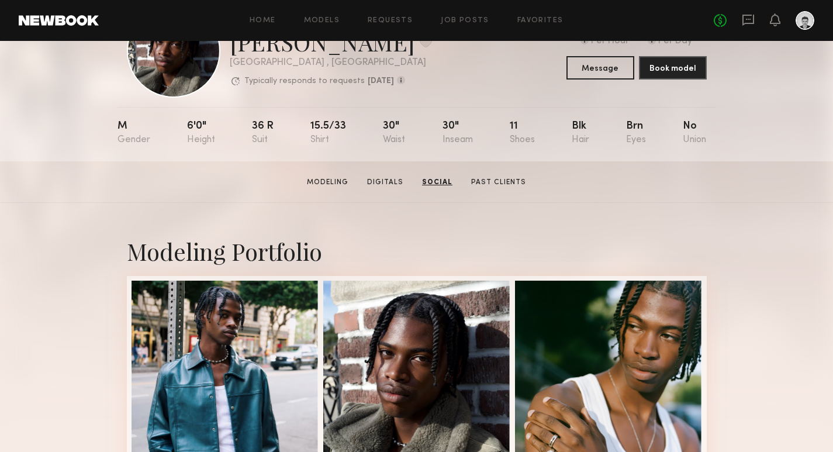
scroll to position [0, 0]
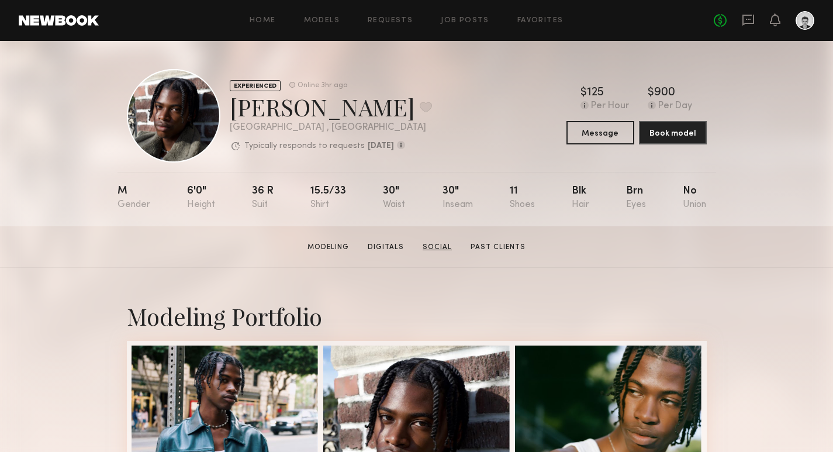
click at [433, 246] on link "Social" at bounding box center [437, 247] width 39 height 11
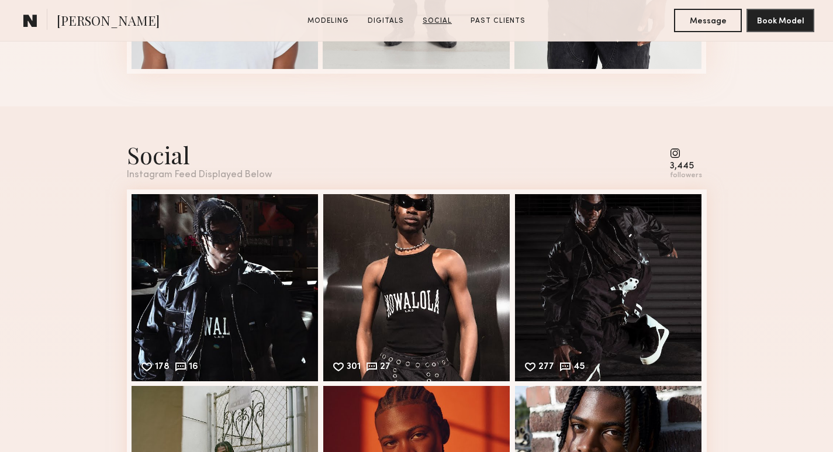
scroll to position [2335, 0]
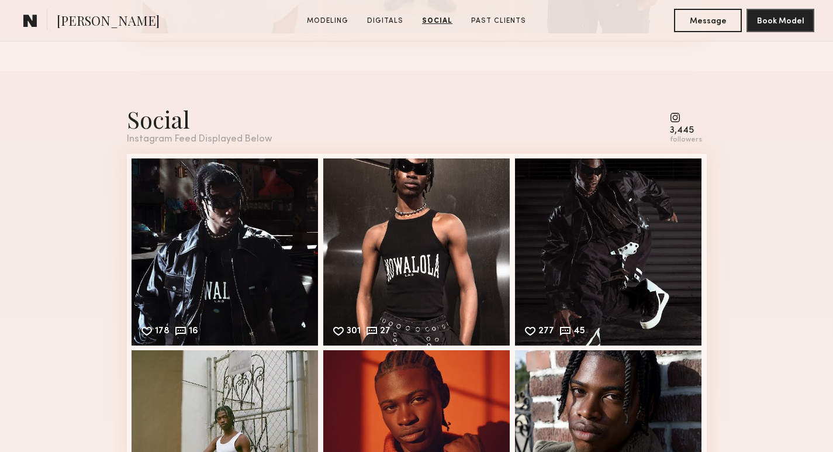
click at [675, 113] on common-icon at bounding box center [686, 117] width 32 height 11
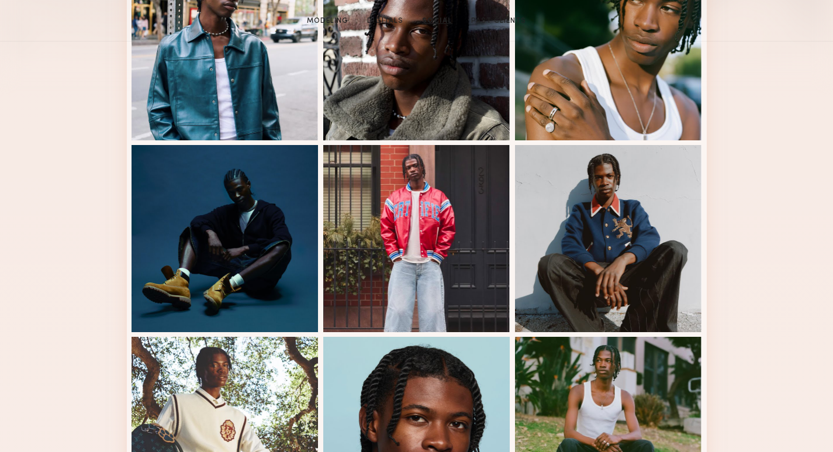
scroll to position [0, 0]
